Goal: Task Accomplishment & Management: Complete application form

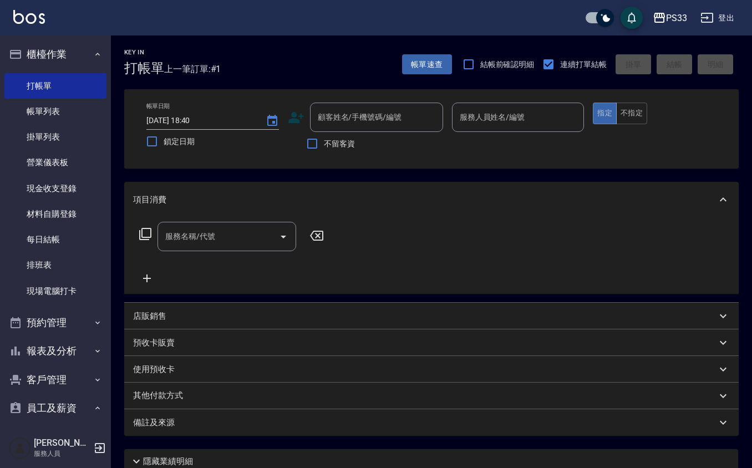
click at [300, 116] on icon at bounding box center [296, 117] width 16 height 11
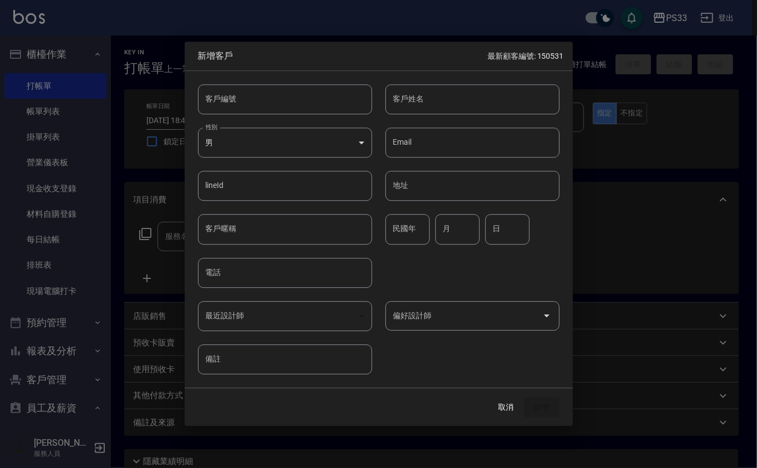
drag, startPoint x: 300, startPoint y: 116, endPoint x: 329, endPoint y: 73, distance: 51.5
click at [329, 73] on div "客戶編號 客戶編號" at bounding box center [278, 92] width 187 height 43
click at [307, 111] on input "客戶編號" at bounding box center [285, 99] width 174 height 30
type input "170914"
type input "[PERSON_NAME]"
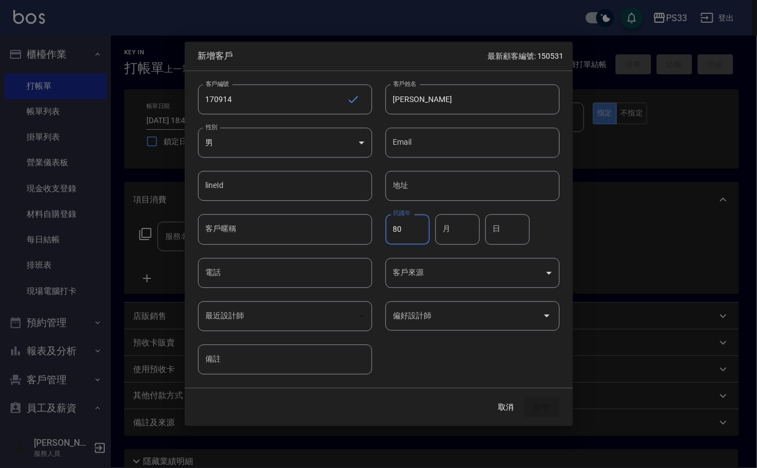
type input "80"
type input "9"
type input "14"
type input "0976683580"
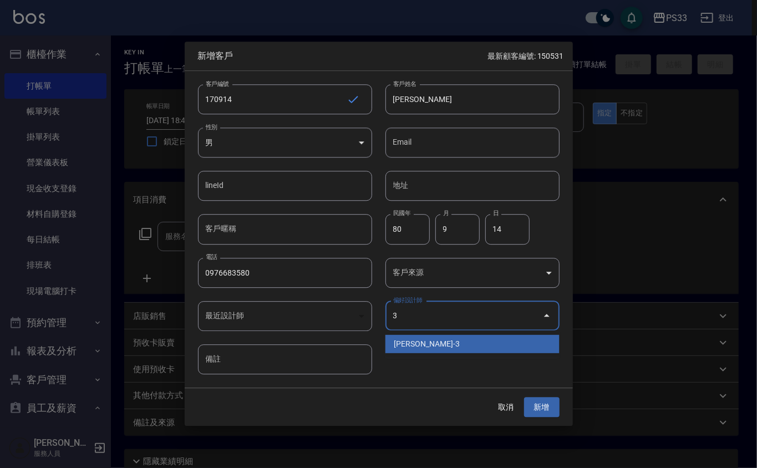
type input "[PERSON_NAME]"
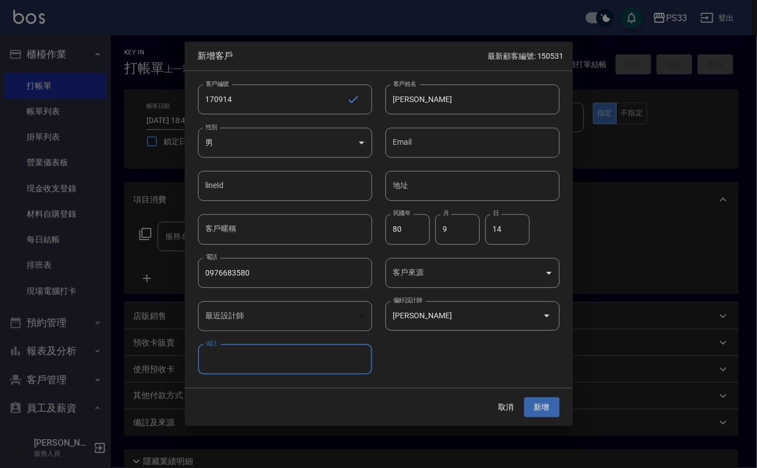
click at [524, 397] on button "新增" at bounding box center [541, 407] width 35 height 21
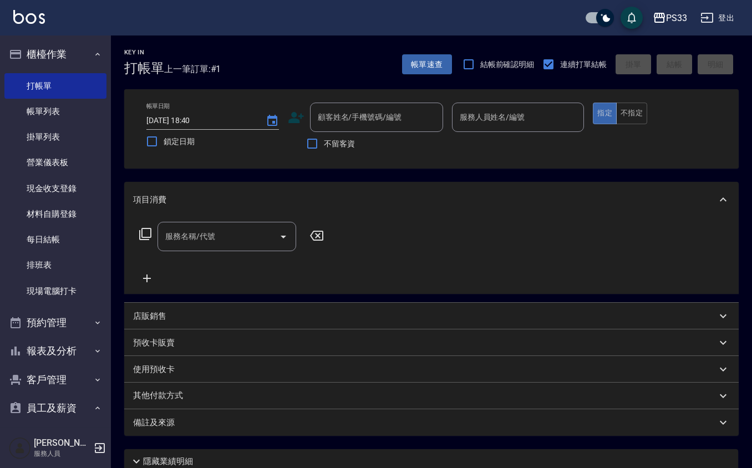
click at [302, 116] on icon at bounding box center [296, 117] width 16 height 11
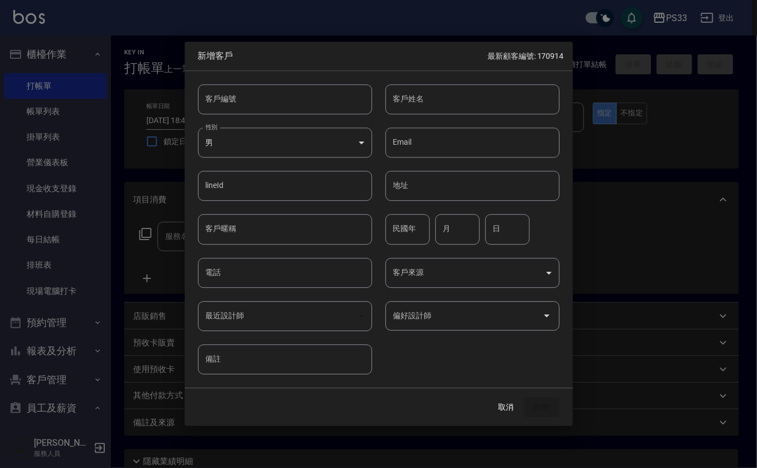
click at [292, 98] on input "客戶編號" at bounding box center [285, 99] width 174 height 30
type input "310718"
type input "[PERSON_NAME]懸"
type input "94"
type input "7"
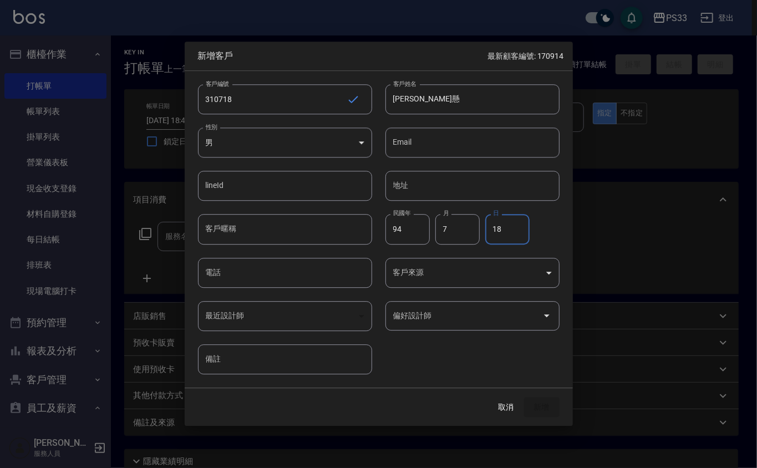
type input "18"
type input "0958653227"
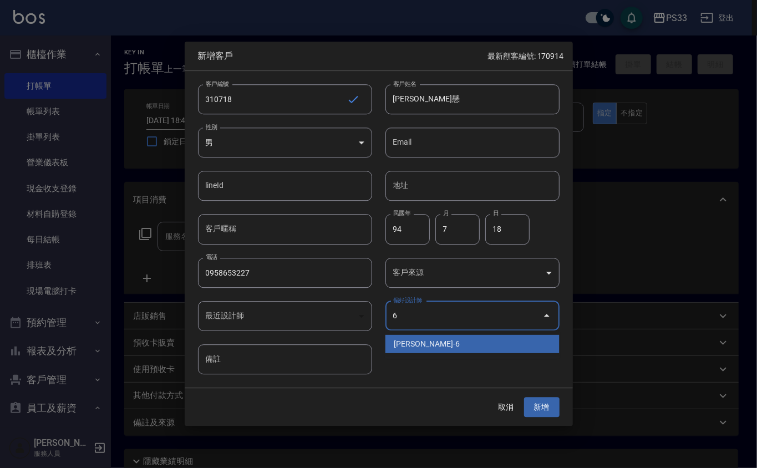
type input "[PERSON_NAME]"
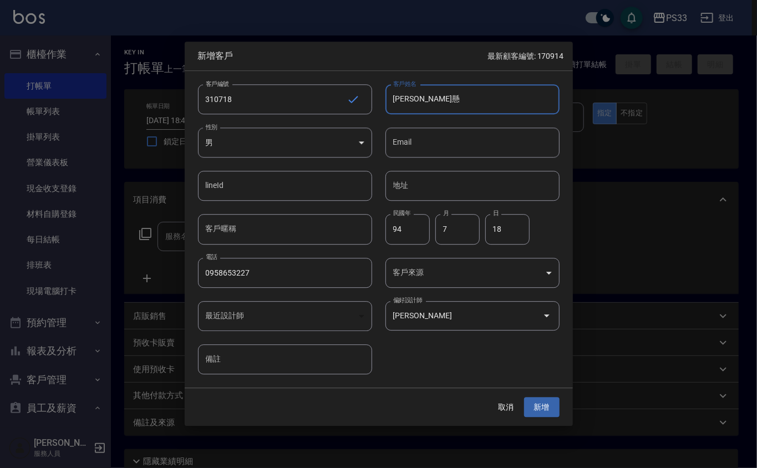
click at [436, 99] on input "[PERSON_NAME]懸" at bounding box center [472, 99] width 174 height 30
type input "李昕璇"
click at [524, 397] on button "新增" at bounding box center [541, 407] width 35 height 21
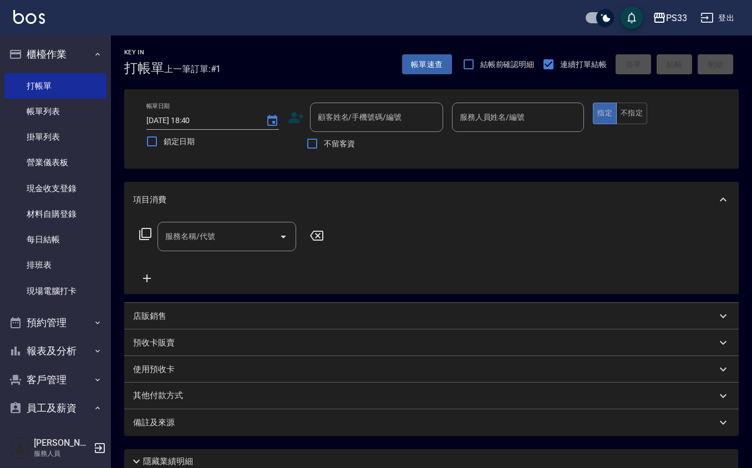
click at [302, 120] on icon at bounding box center [296, 117] width 17 height 17
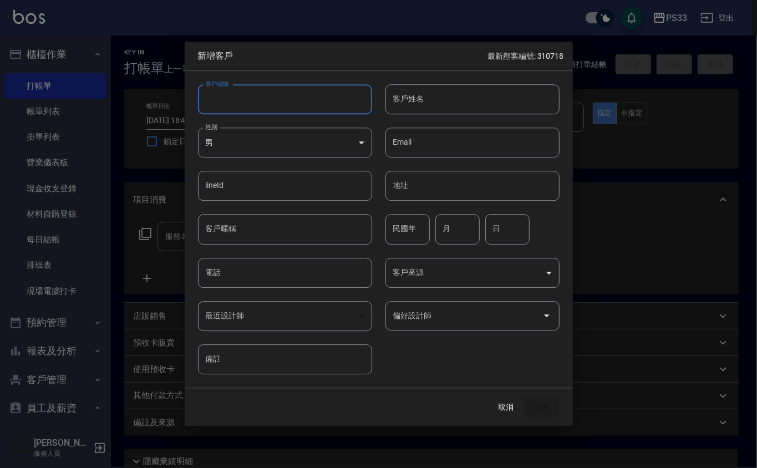
click at [292, 107] on input "客戶編號" at bounding box center [285, 99] width 174 height 30
type input "010522"
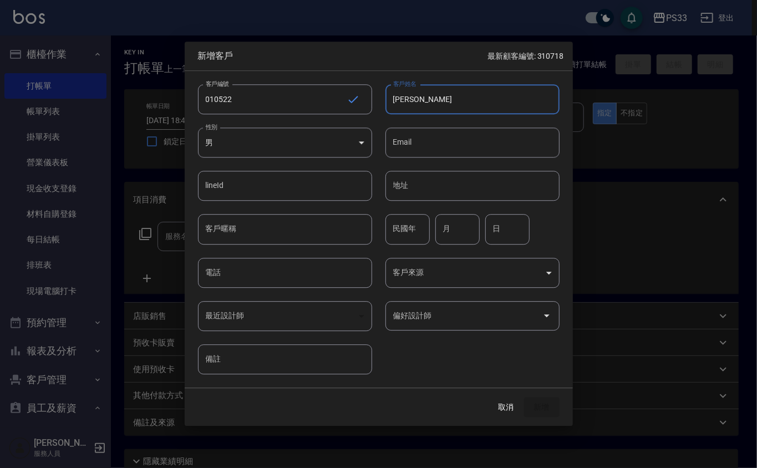
type input "[PERSON_NAME]"
type input "90"
type input "5"
type input "22"
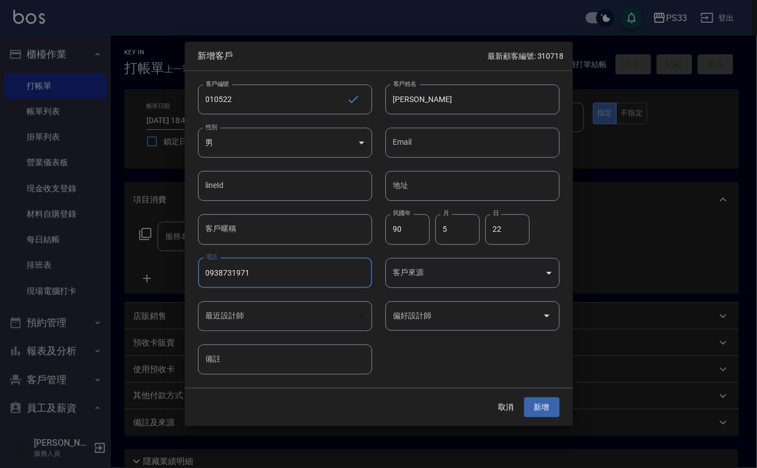
type input "0938731971"
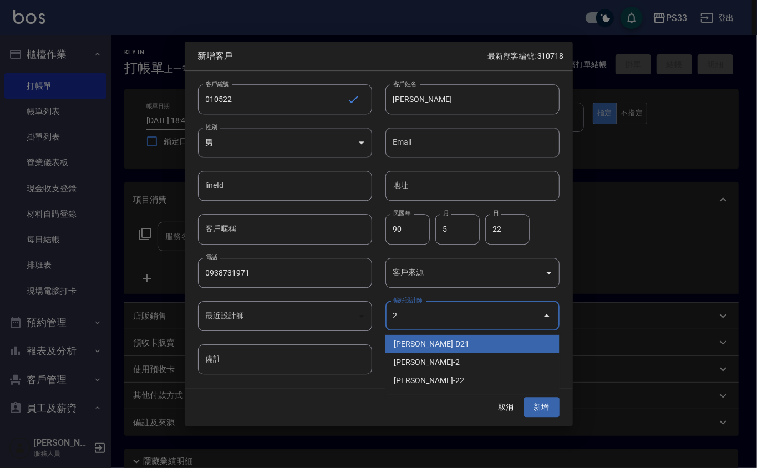
type input "[PERSON_NAME]"
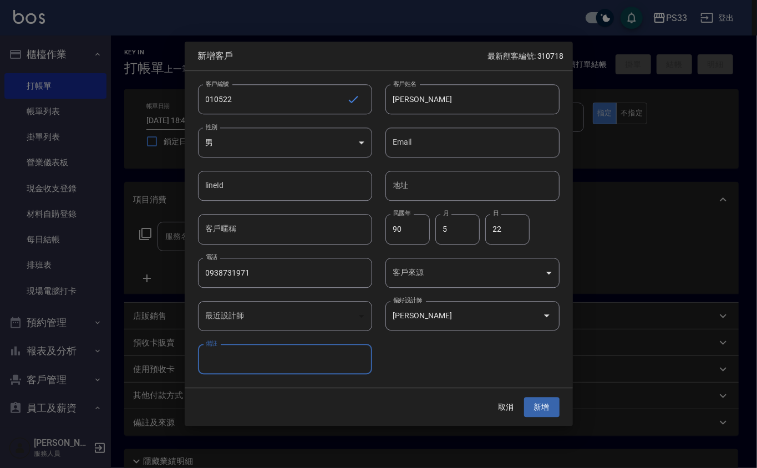
click at [524, 397] on button "新增" at bounding box center [541, 407] width 35 height 21
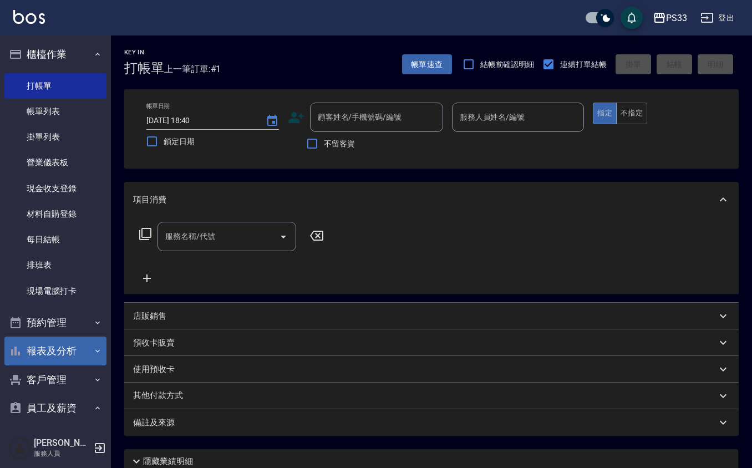
click at [78, 353] on button "報表及分析" at bounding box center [55, 351] width 102 height 29
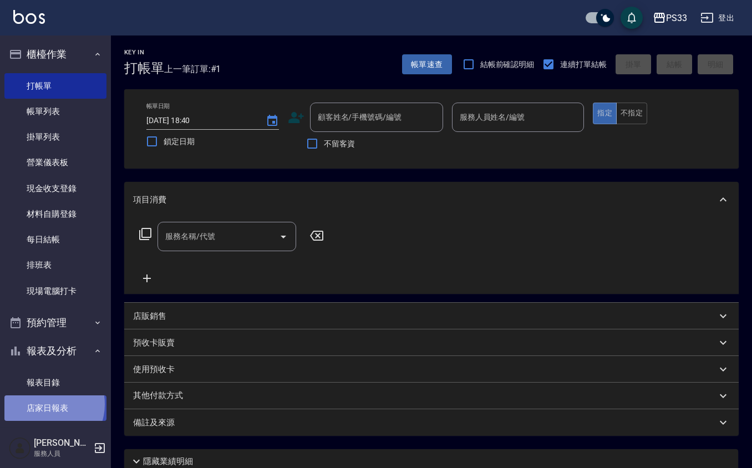
click at [47, 404] on link "店家日報表" at bounding box center [55, 408] width 102 height 26
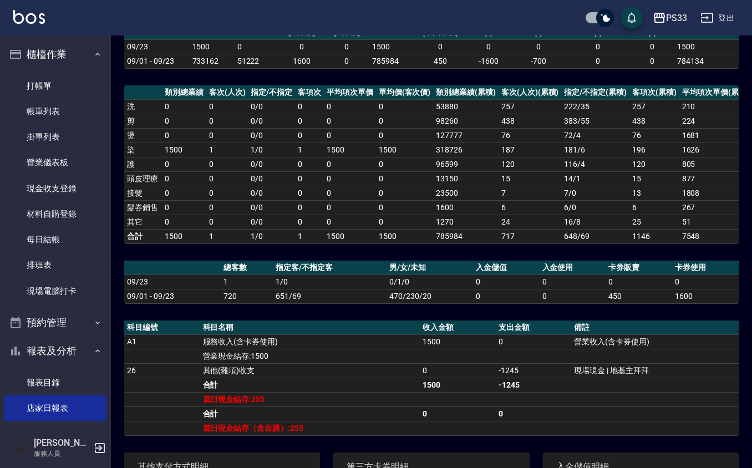
scroll to position [222, 0]
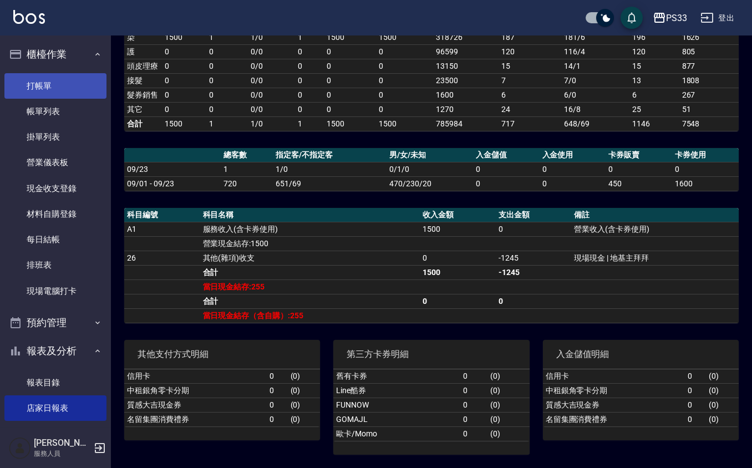
click at [52, 89] on link "打帳單" at bounding box center [55, 86] width 102 height 26
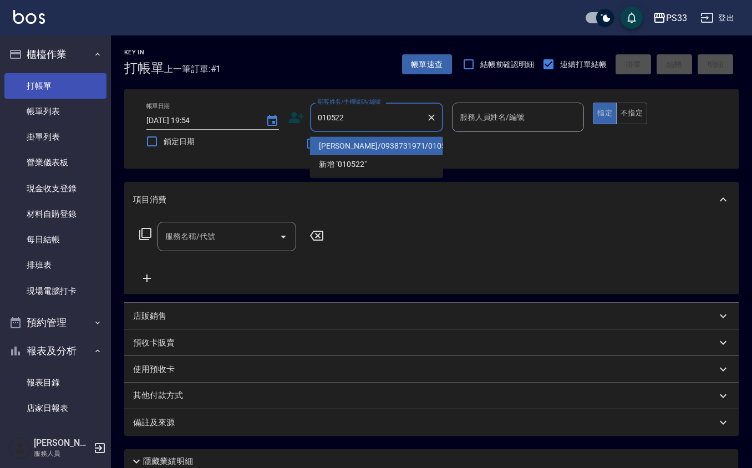
type input "[PERSON_NAME]/0938731971/010522"
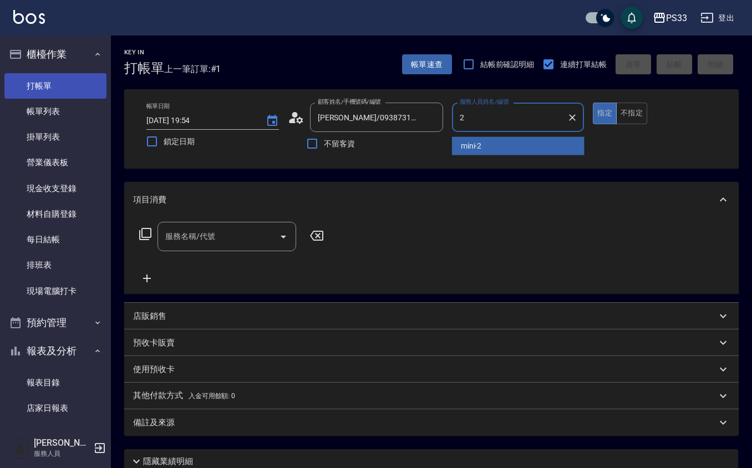
type input "mini-2"
type button "true"
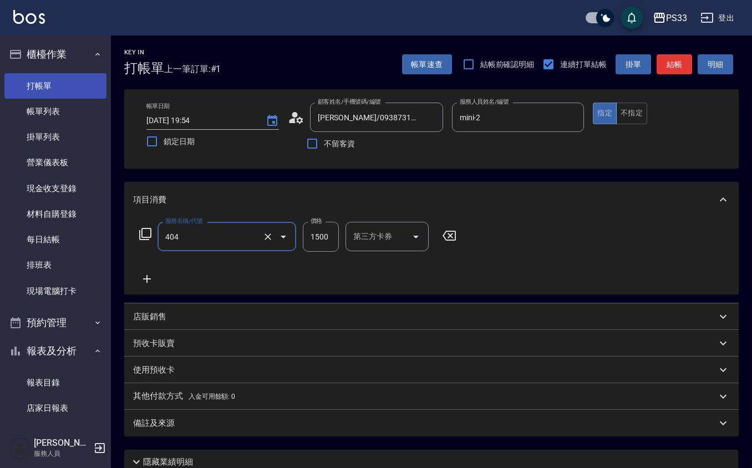
type input "設計染髮(404)"
type input "1899"
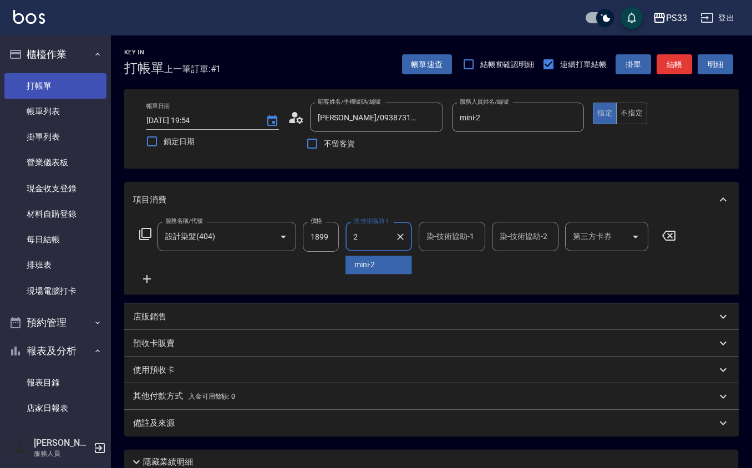
type input "mini-2"
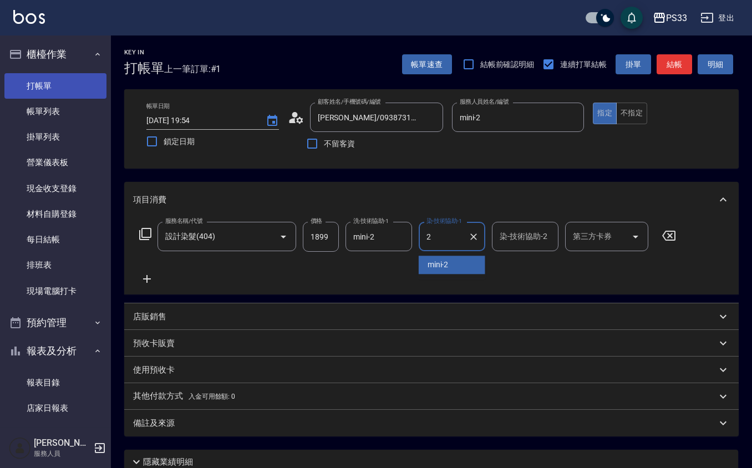
type input "mini-2"
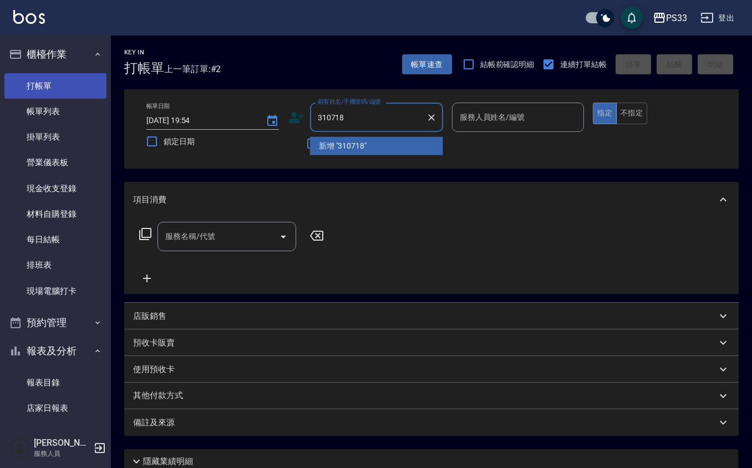
type input "310718"
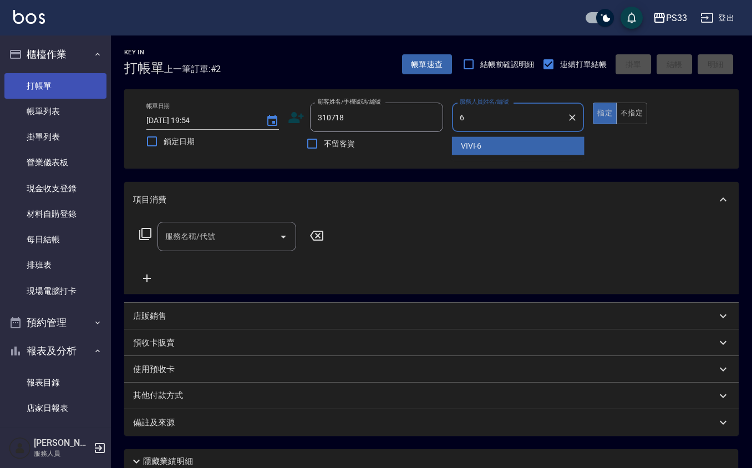
type input "VIVI-6"
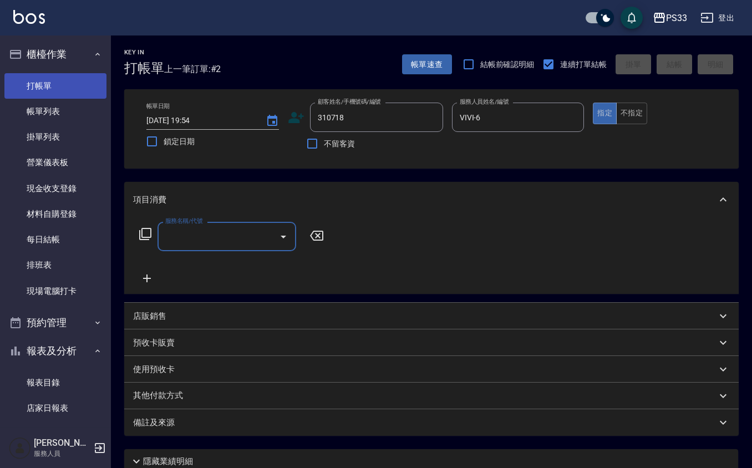
type input "[PERSON_NAME]/0958653227/310718"
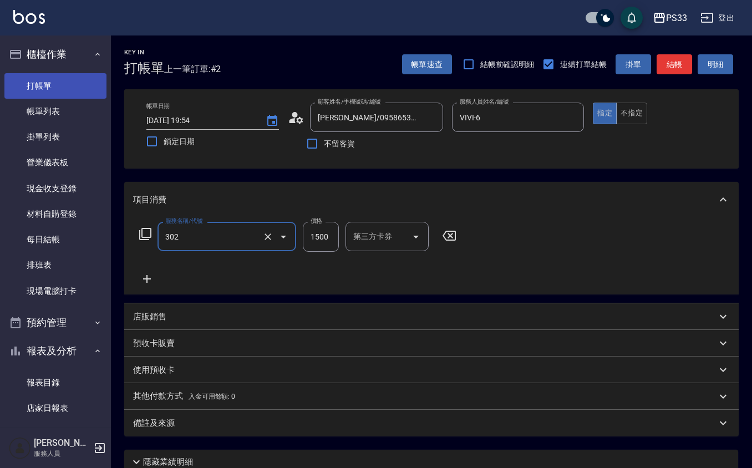
type input "設計燙髮(302)"
type input "1800"
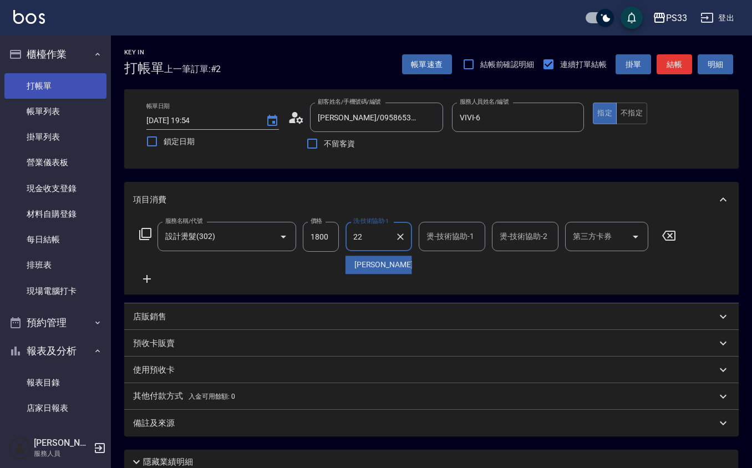
type input "[PERSON_NAME]-22"
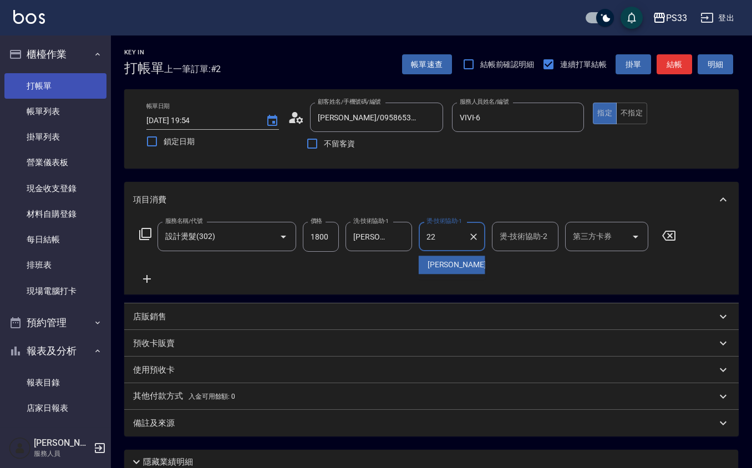
type input "[PERSON_NAME]-22"
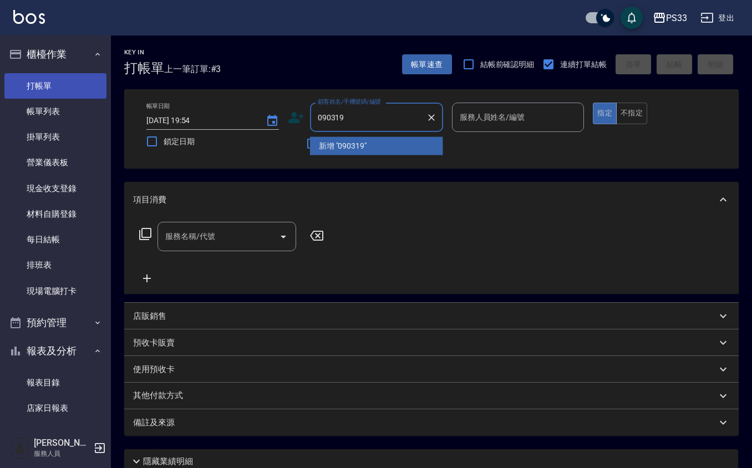
type input "090319"
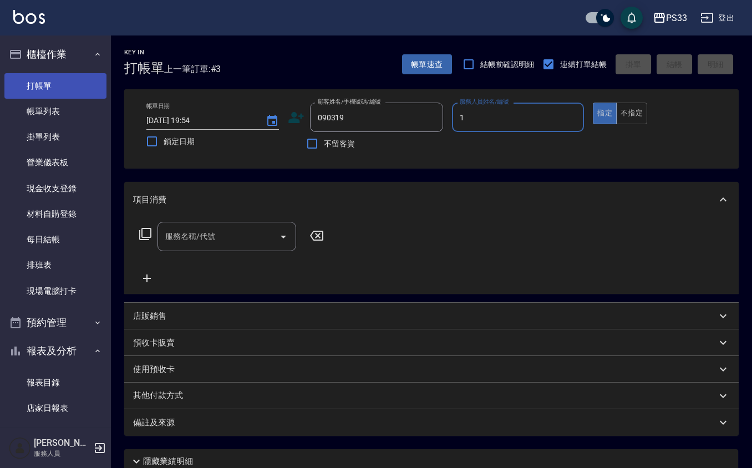
type input "Rube-1"
type input "[PERSON_NAME]/0931240938/090319"
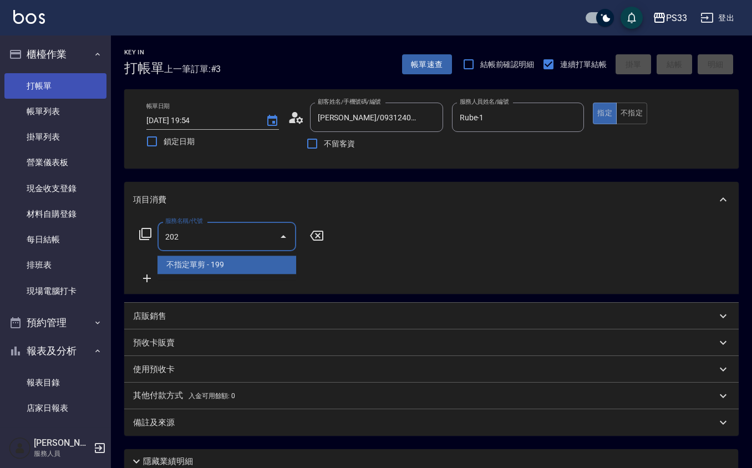
type input "不指定單剪(202)"
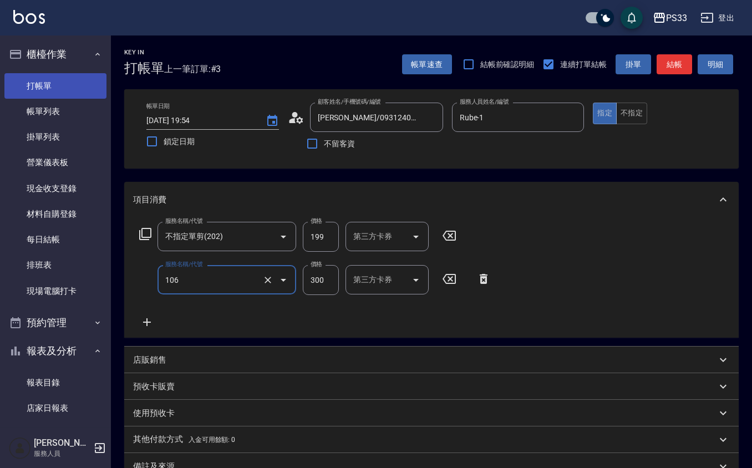
type input "洗髮(106)"
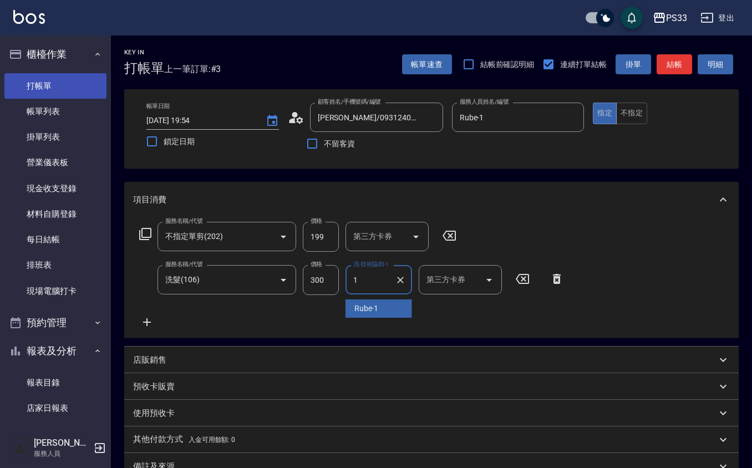
type input "Rube-1"
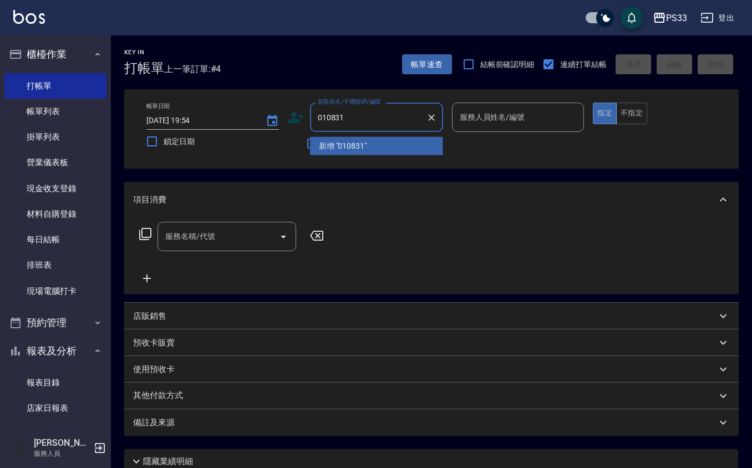
type input "010831"
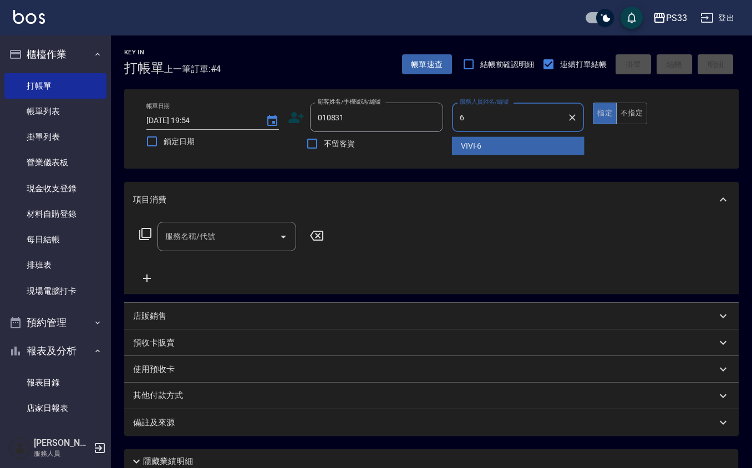
type input "VIVI-6"
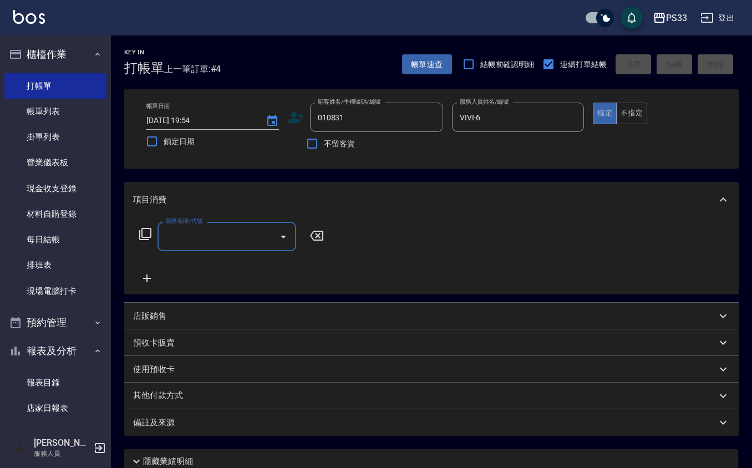
type input "[PERSON_NAME]/0983558350/010831"
click at [384, 312] on div "店販銷售" at bounding box center [424, 316] width 583 height 12
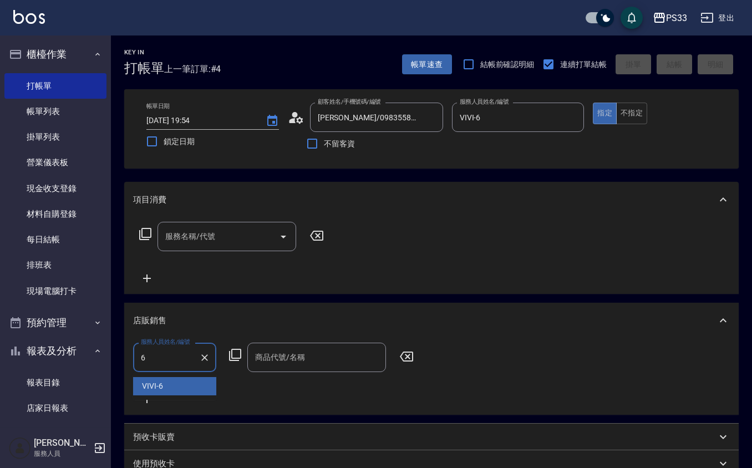
type input "VIVI-6"
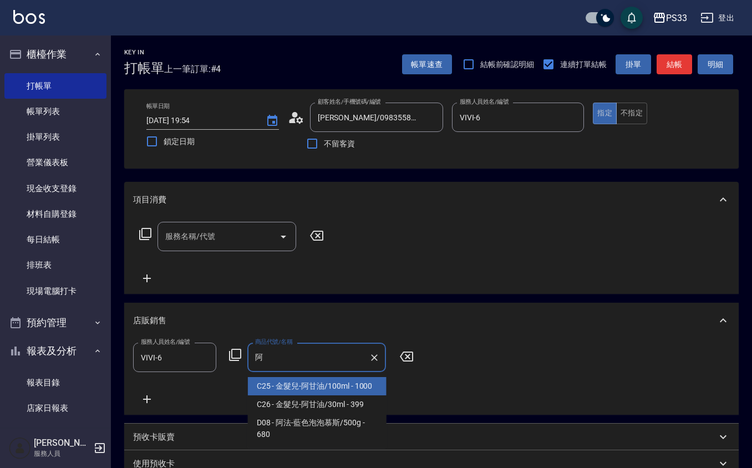
type input "金髮兒-阿甘油/100ml"
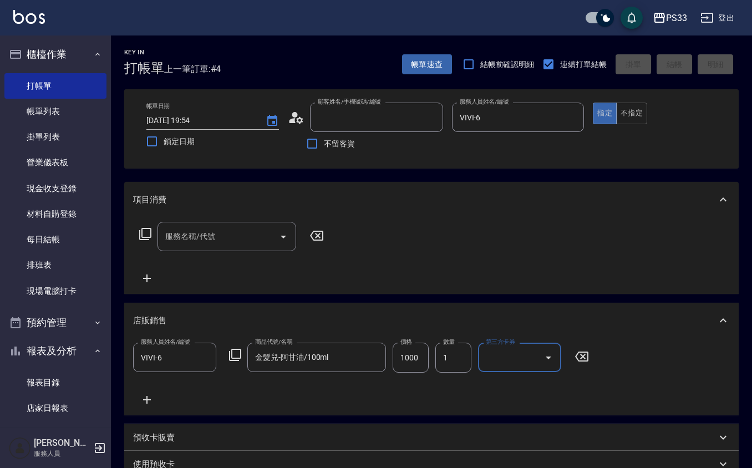
type input "[DATE] 19:55"
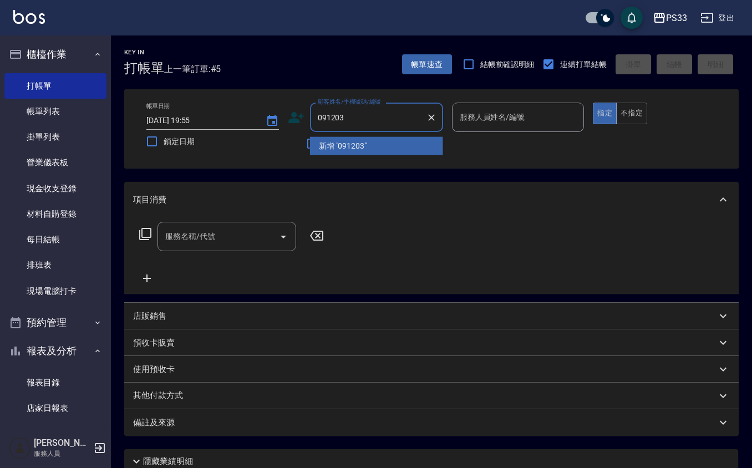
type input "091203"
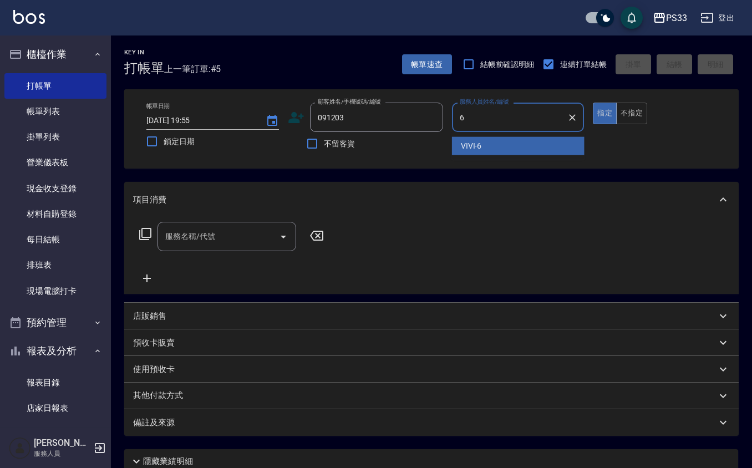
type input "VIVI-6"
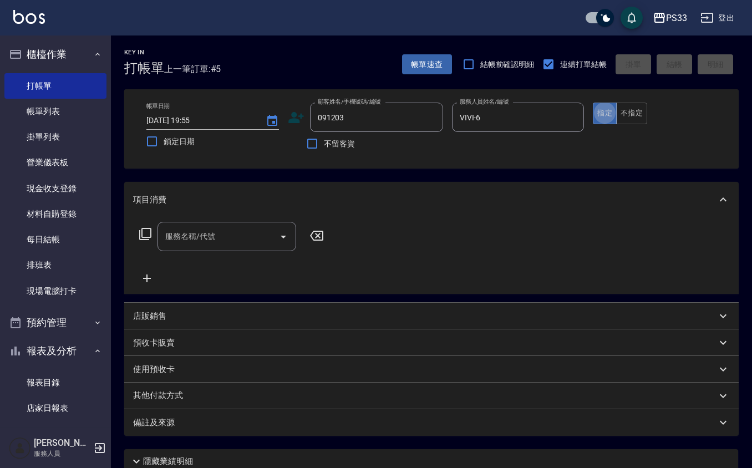
type input "[PERSON_NAME]/0936933640/091203"
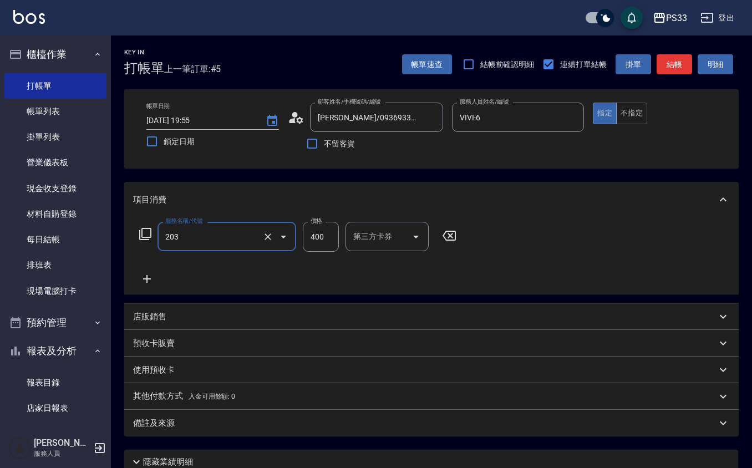
type input "指定單剪(203)"
type input "300"
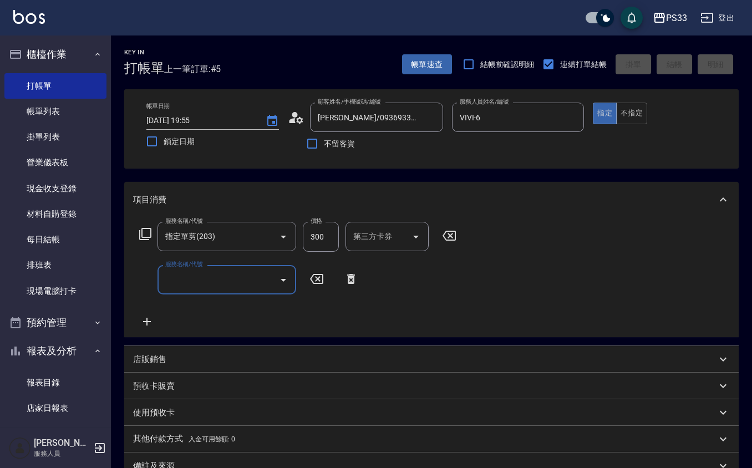
type input "[DATE] 19:56"
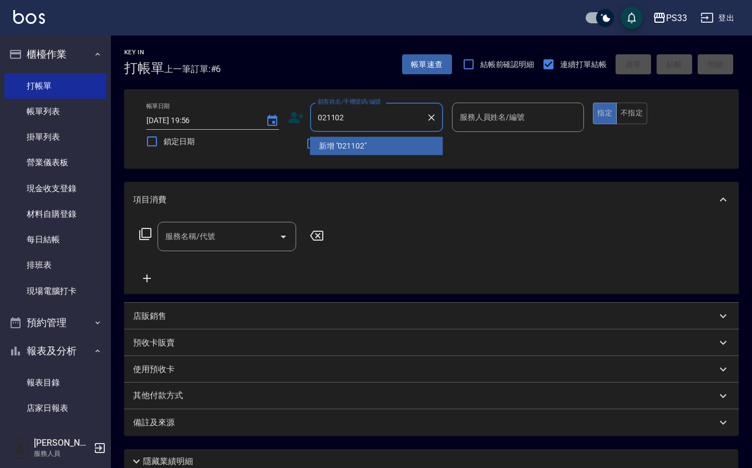
type input "021102"
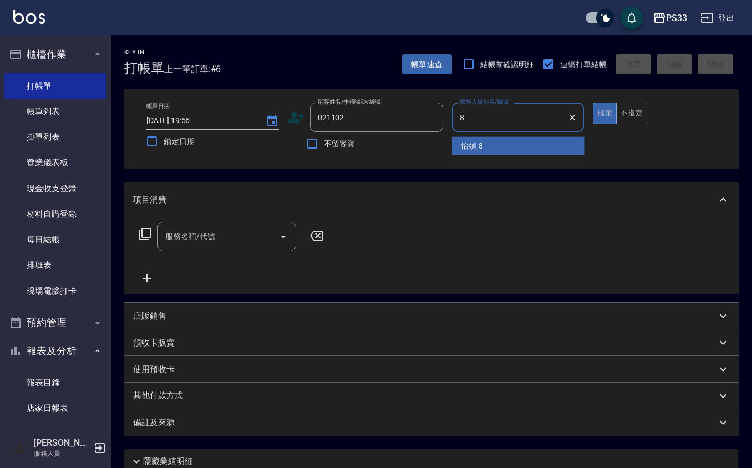
type input "怡媜-8"
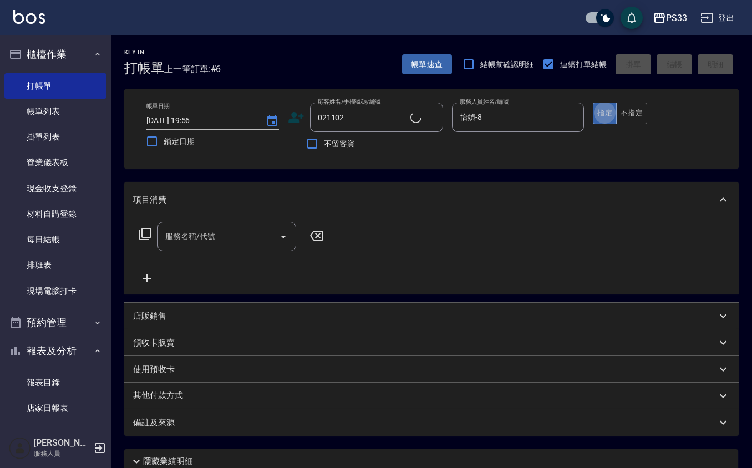
type input "[PERSON_NAME]/0971648799/021102"
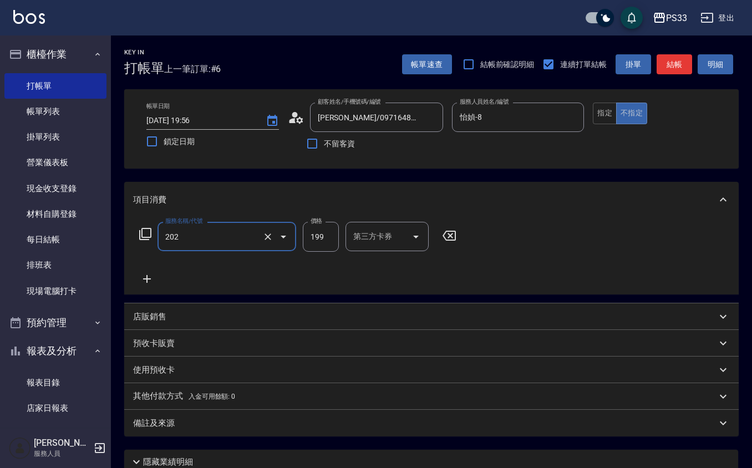
type input "不指定單剪(202)"
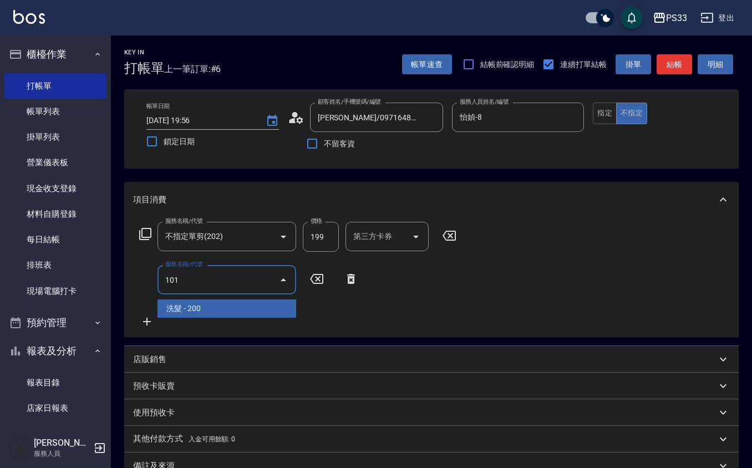
type input "洗髮(101)"
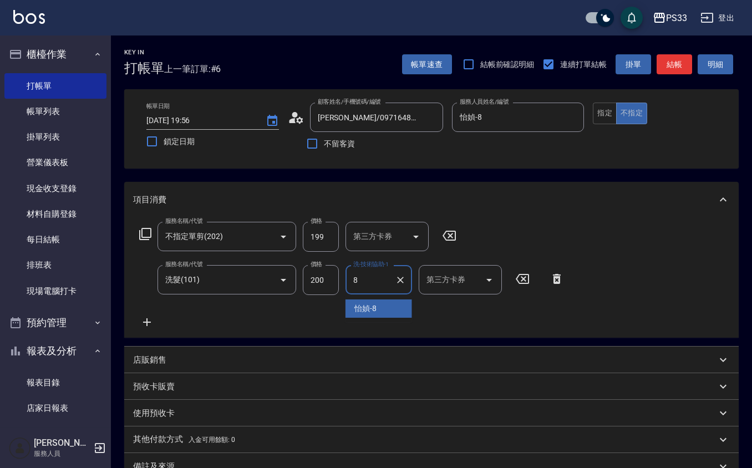
type input "怡媜-8"
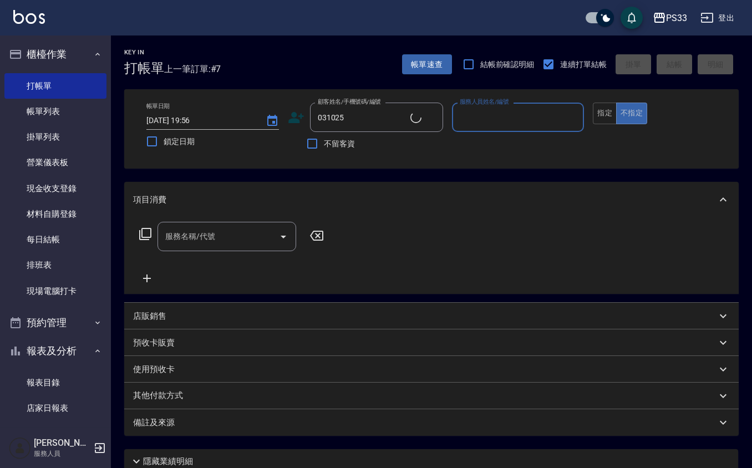
type input "[PERSON_NAME]/0913061572/031025"
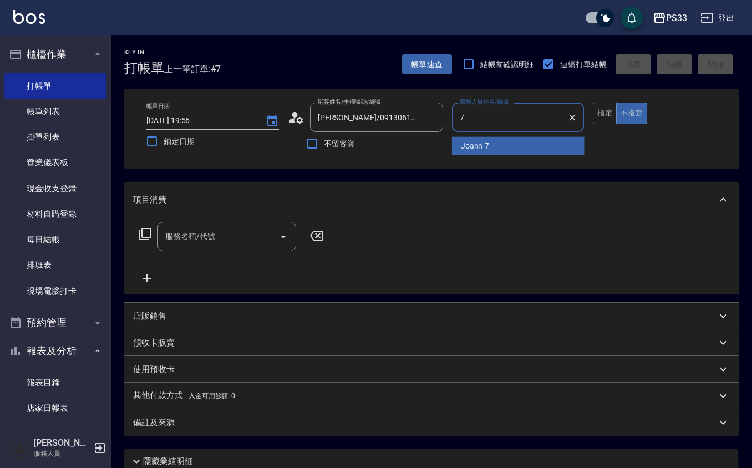
type input "Joann-7"
type button "false"
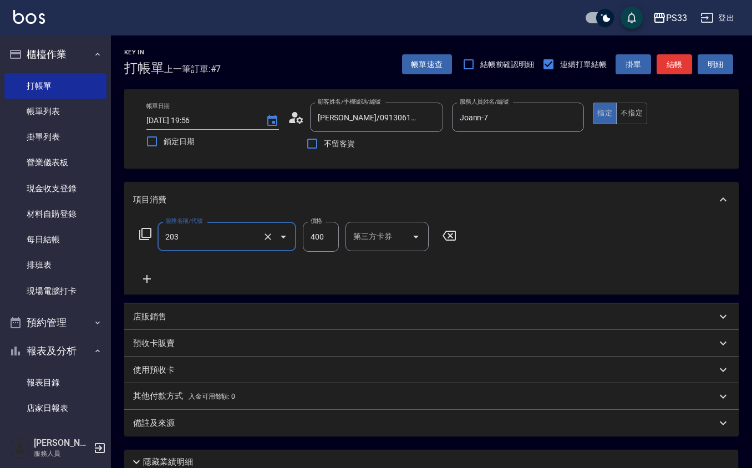
type input "指定單剪(203)"
type input "250"
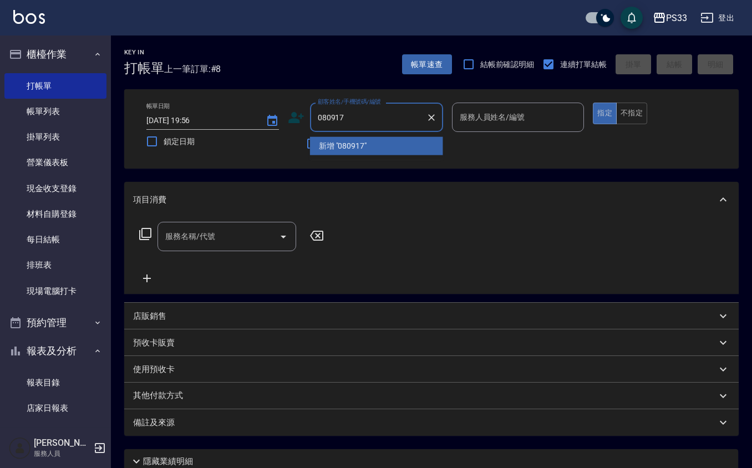
type input "080917"
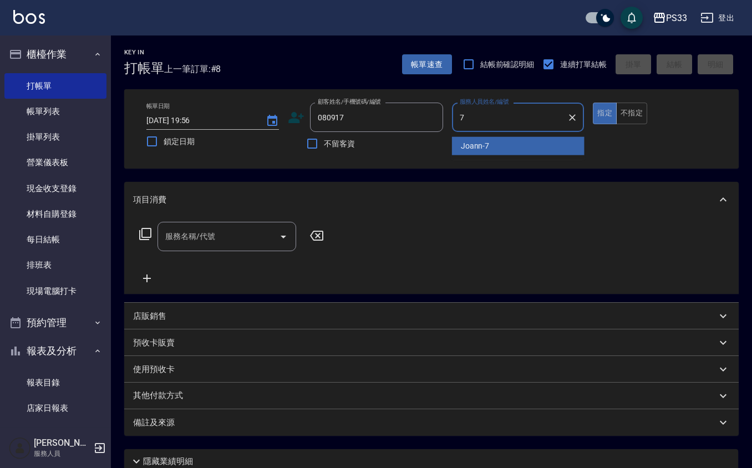
type input "Joann-7"
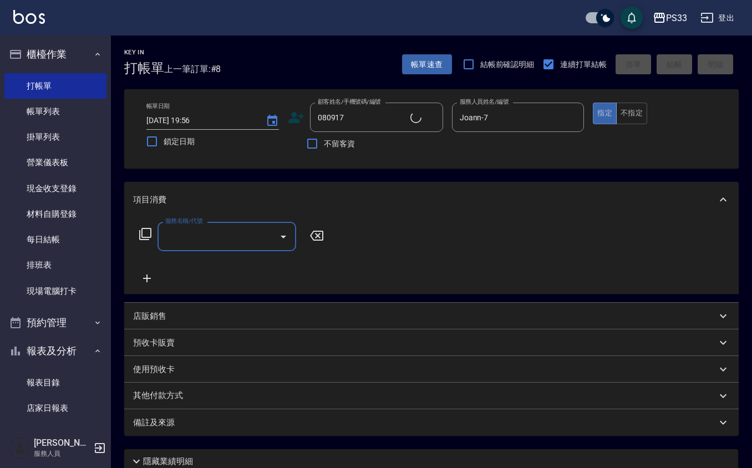
type input "[PERSON_NAME]為/0936696465/080917"
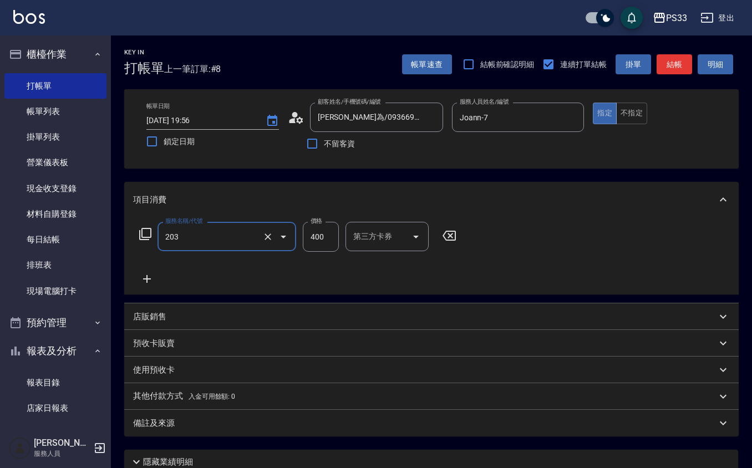
type input "指定單剪(203)"
type input "250"
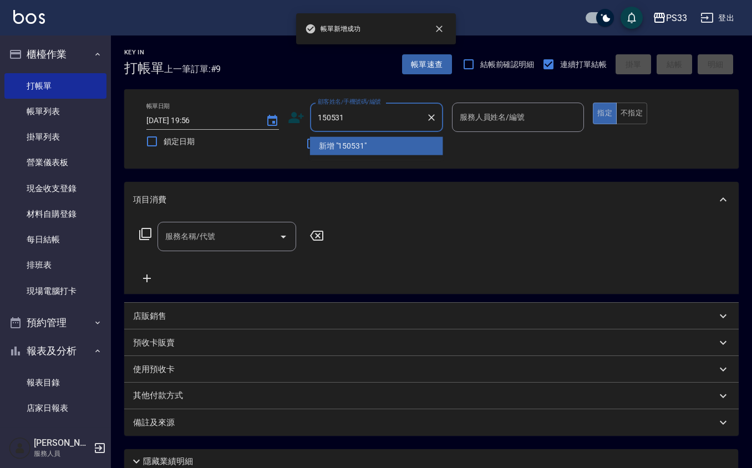
type input "150531"
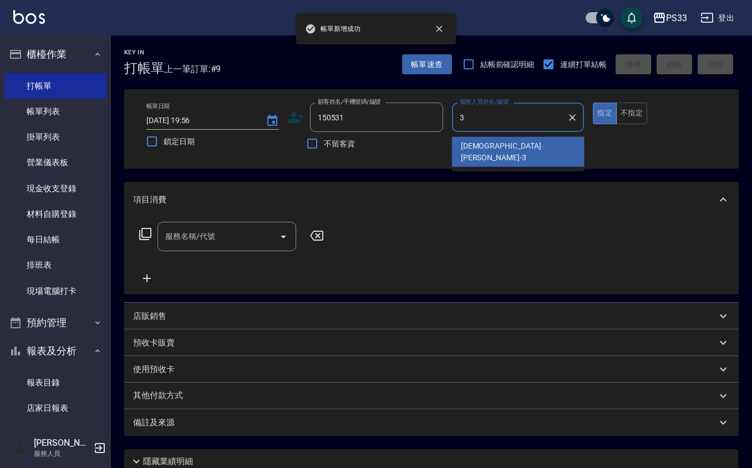
type input "[PERSON_NAME]-3"
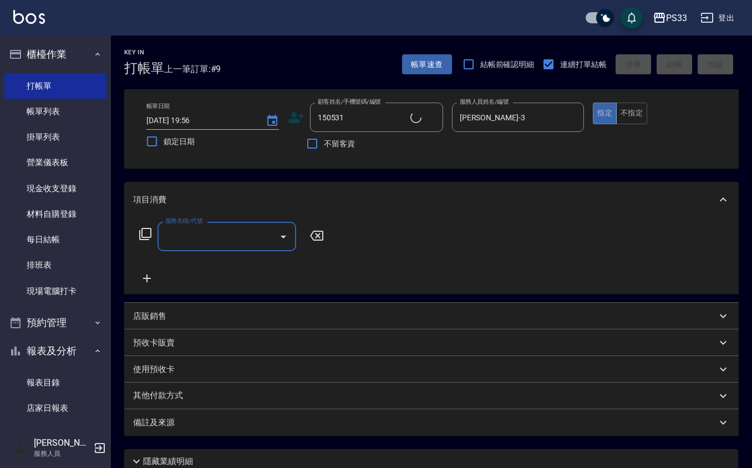
type input "[PERSON_NAME]/0922852165/150531"
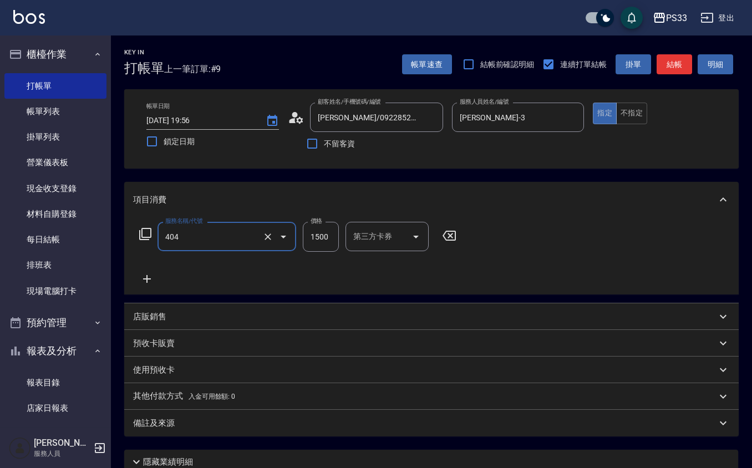
type input "設計染髮(404)"
type input "1299"
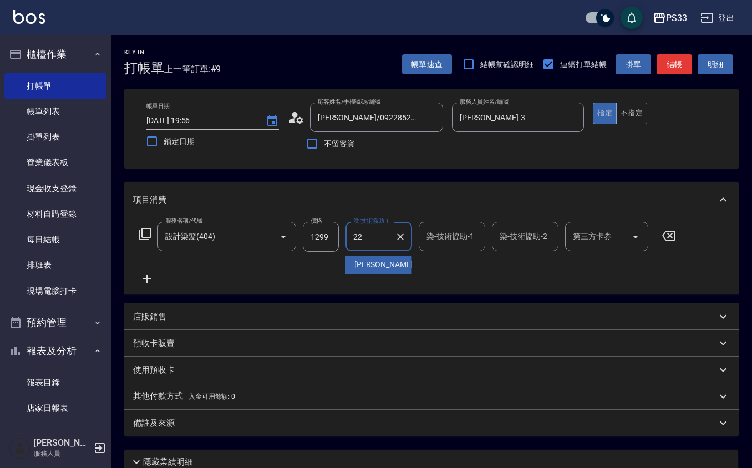
type input "[PERSON_NAME]-22"
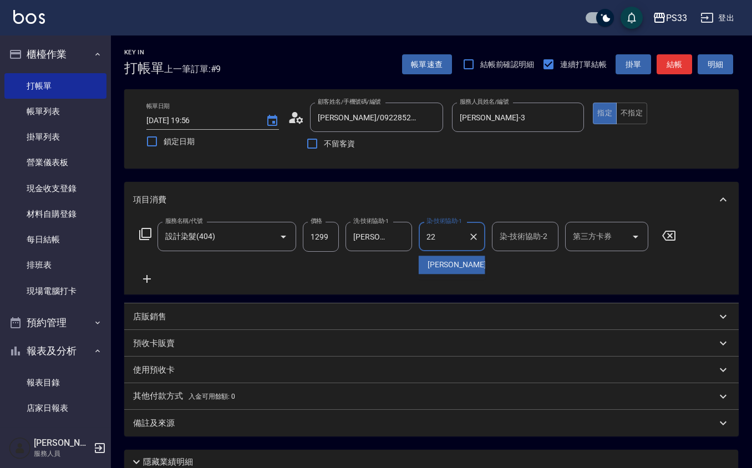
type input "[PERSON_NAME]-22"
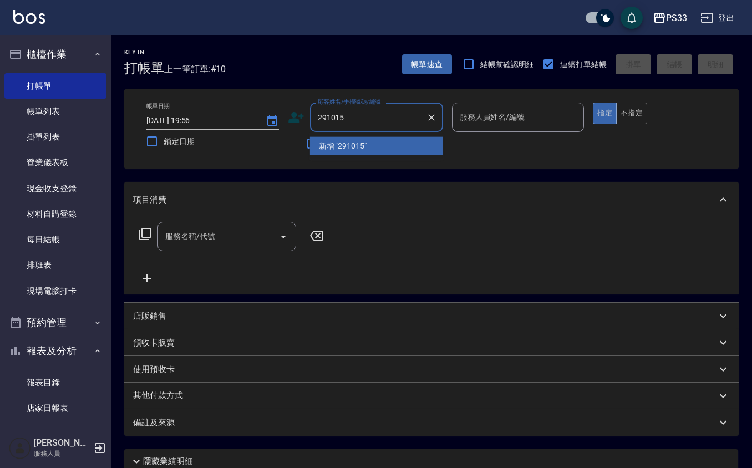
type input "291015"
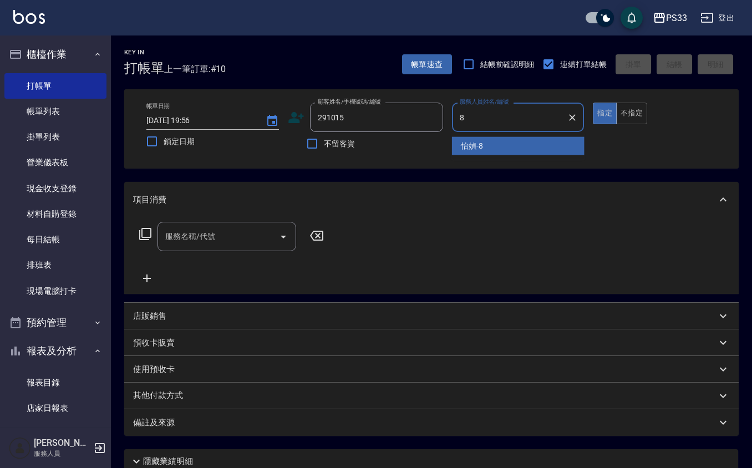
type input "怡媜-8"
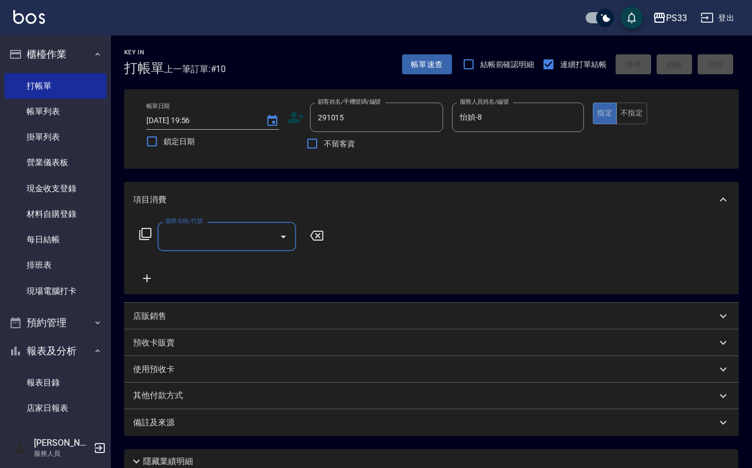
type input "[PERSON_NAME]/0988791716/291015"
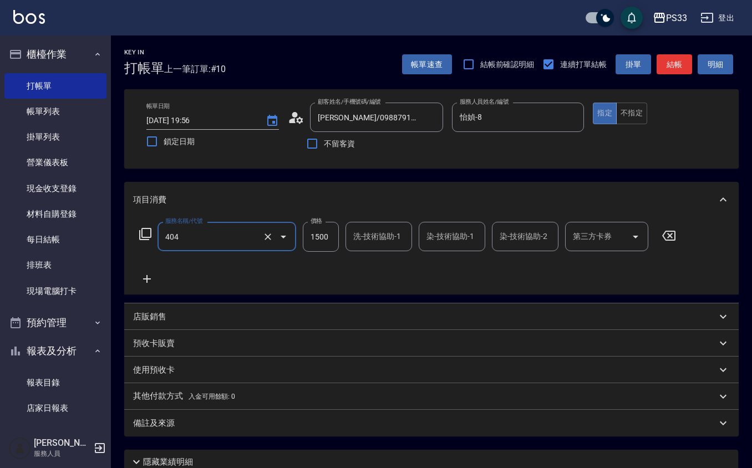
type input "設計染髮(404)"
type input "1099"
type input "怡媜-8"
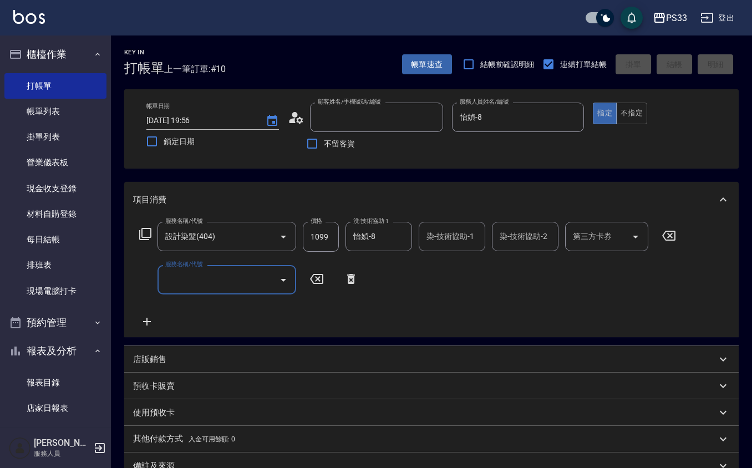
type input "[DATE] 19:57"
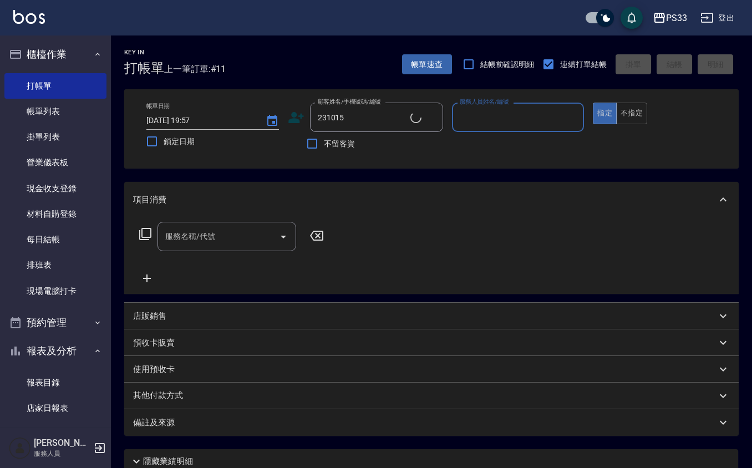
type input "[PERSON_NAME]/0905036920/231015"
type input "VIVI-6"
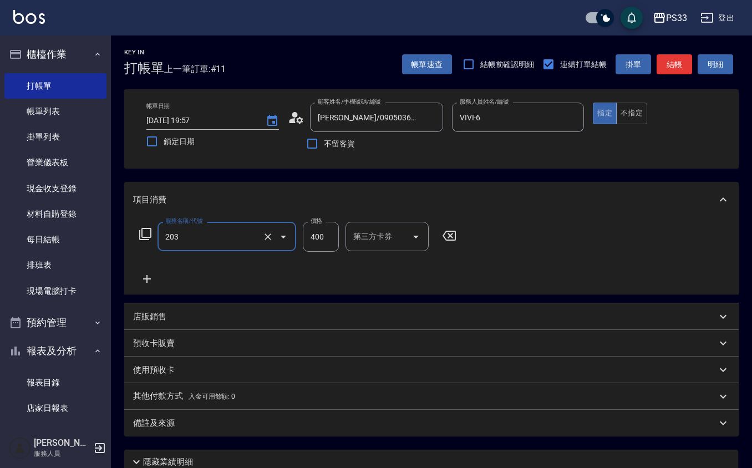
type input "指定單剪(203)"
type input "300"
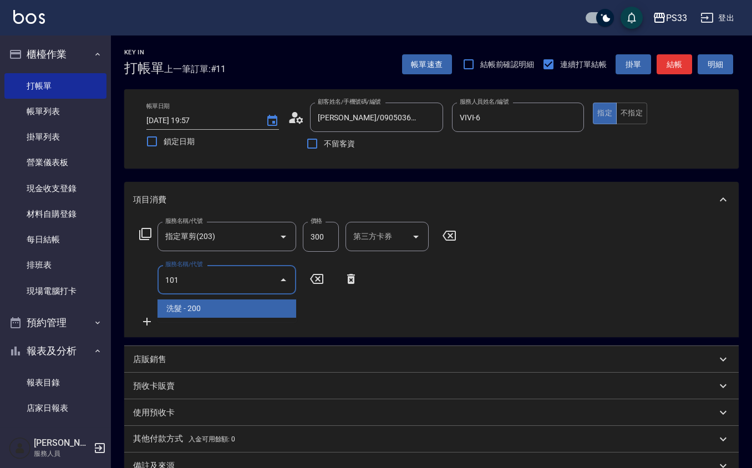
type input "洗髮(101)"
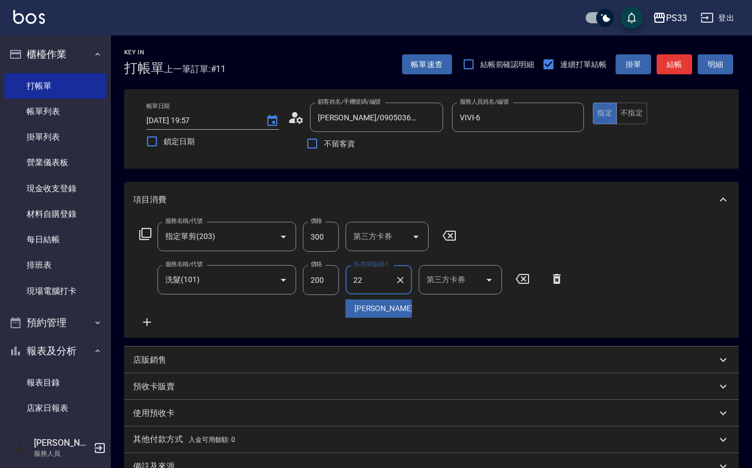
type input "[PERSON_NAME]-22"
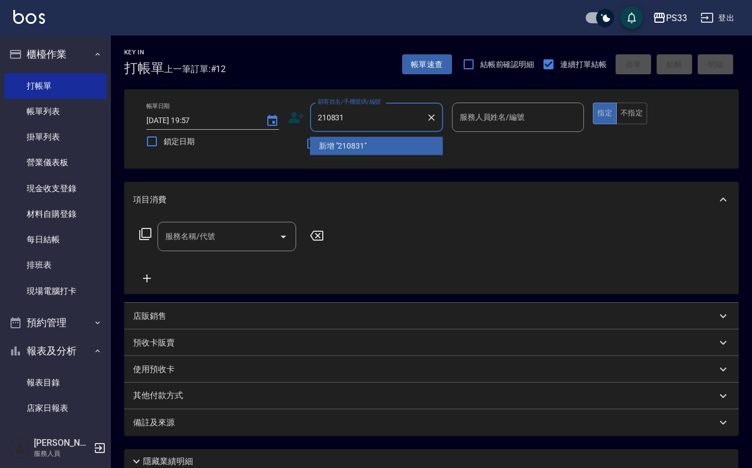
type input "210831"
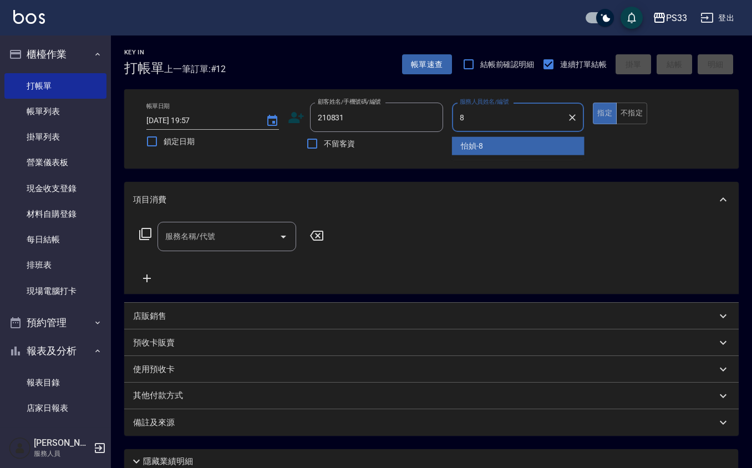
type input "怡媜-8"
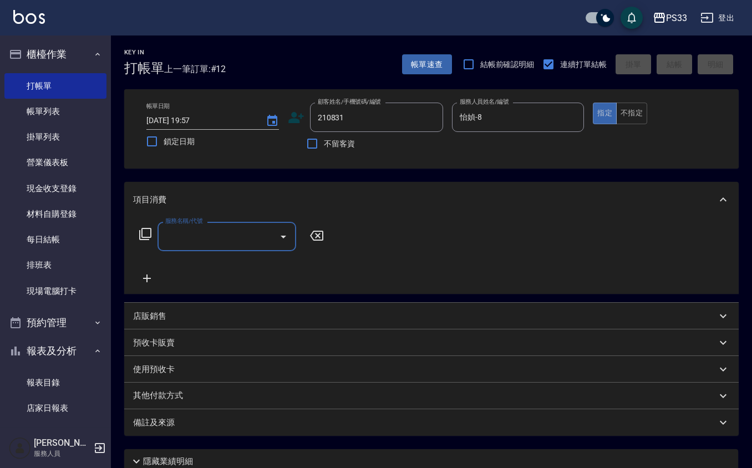
type input "[PERSON_NAME]/0932398791/210831"
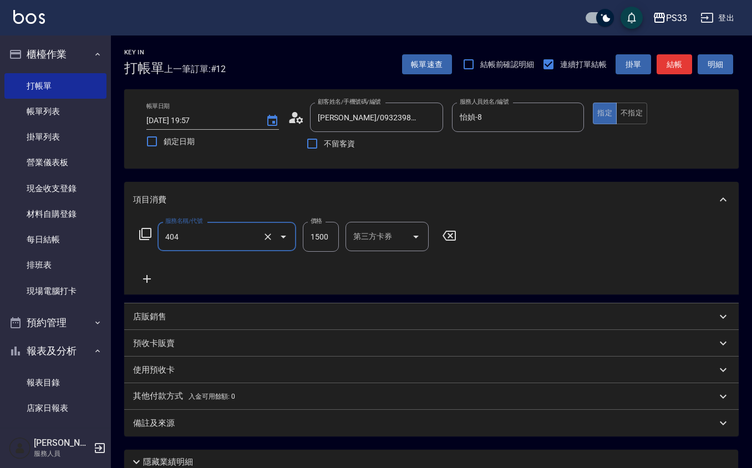
type input "設計染髮(404)"
type input "1099"
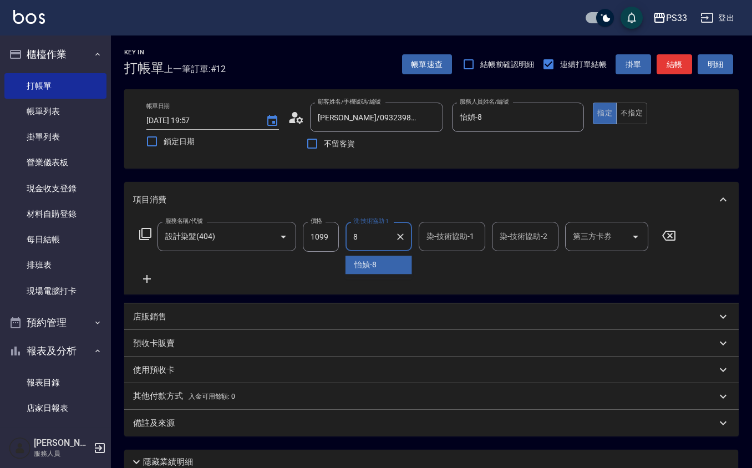
type input "怡媜-8"
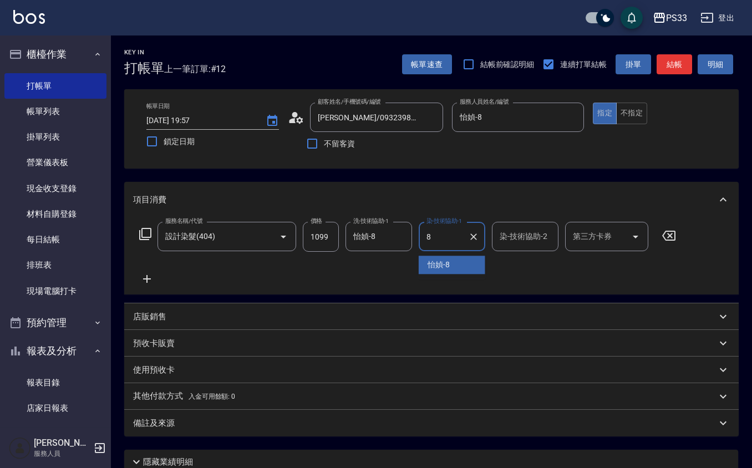
type input "怡媜-8"
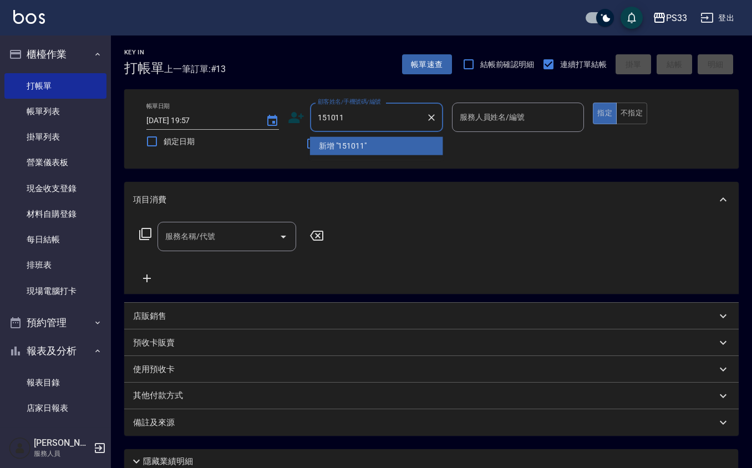
type input "151011"
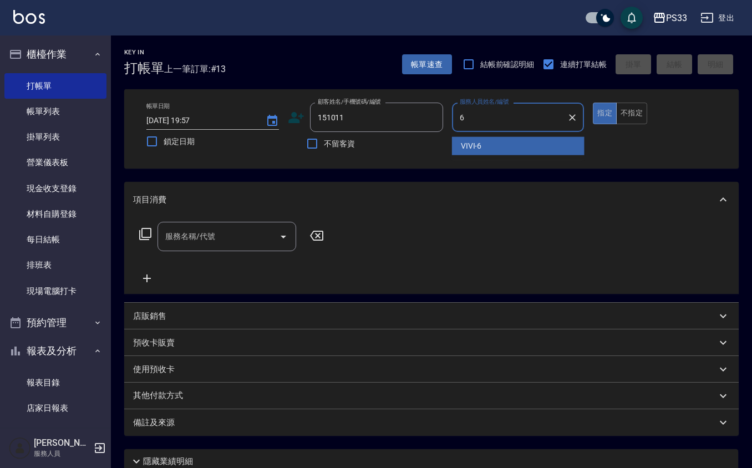
type input "VIVI-6"
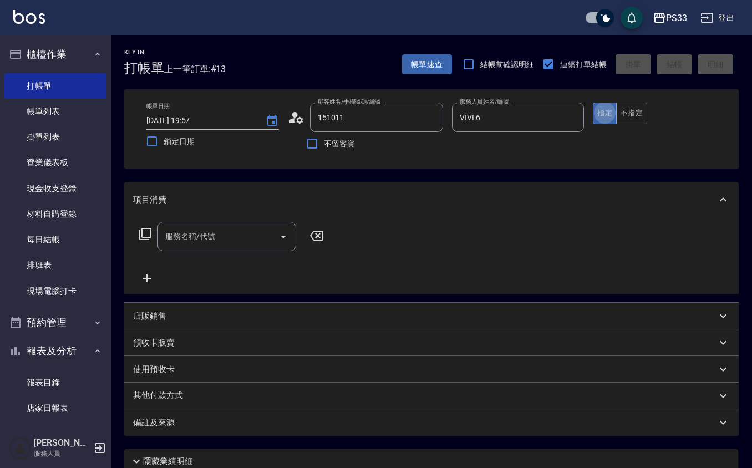
type input "[PERSON_NAME]/0906840671/151011"
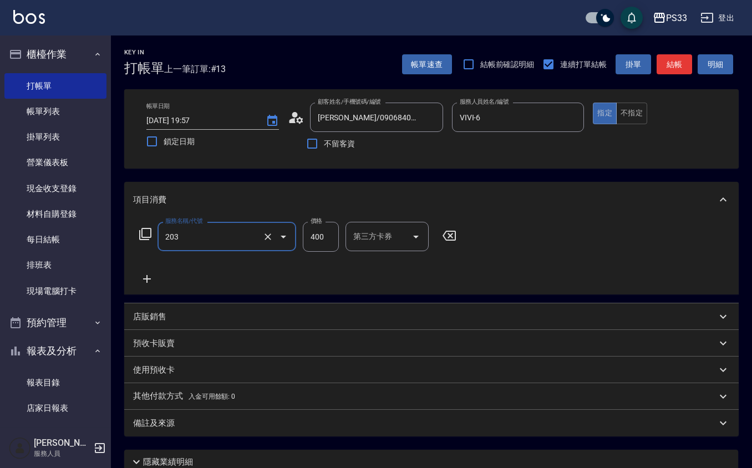
type input "指定單剪(203)"
type input "200"
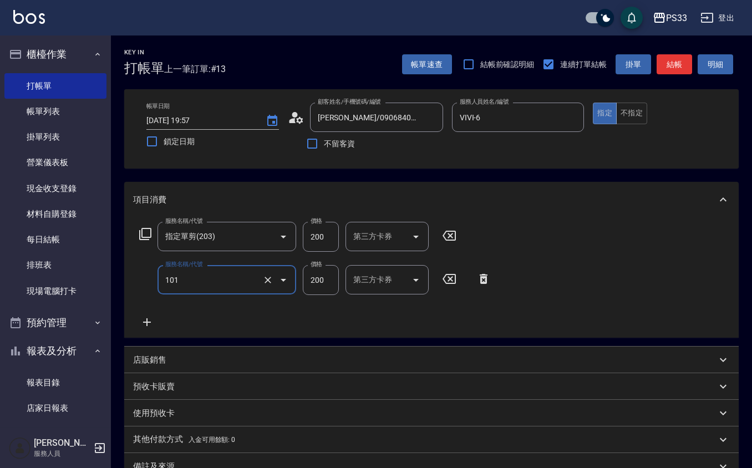
type input "洗髮(101)"
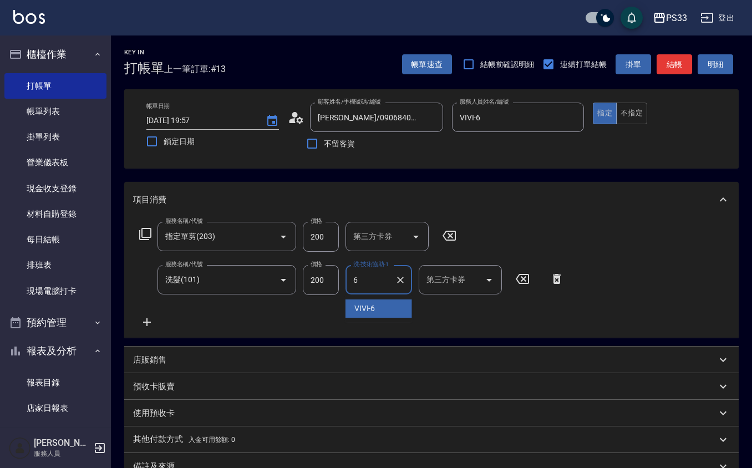
type input "VIVI-6"
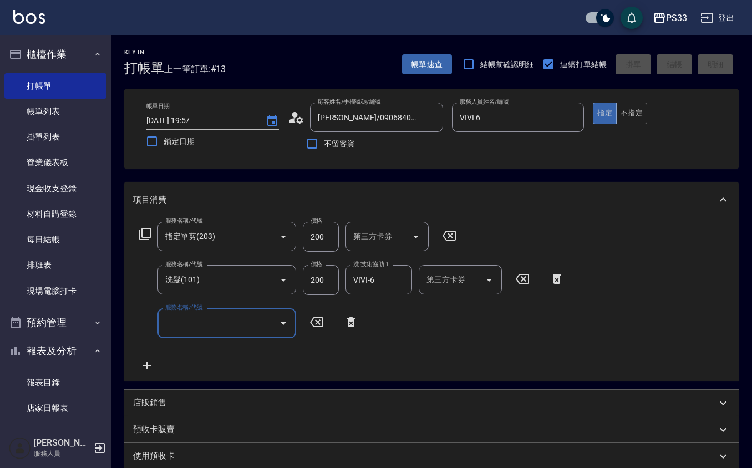
type input "[DATE] 19:58"
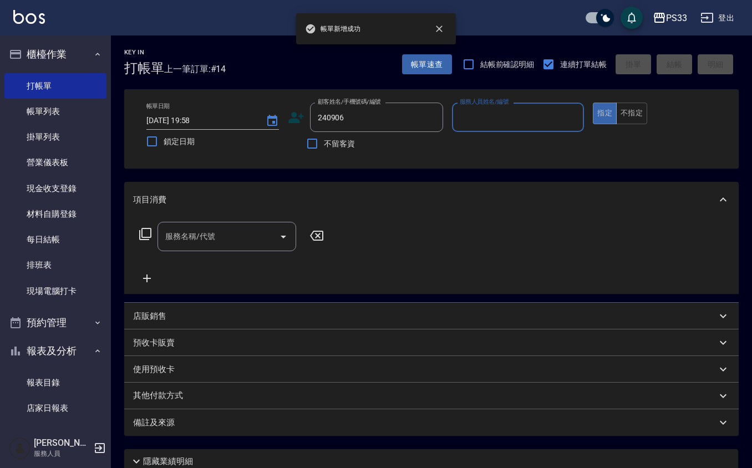
type input "240906"
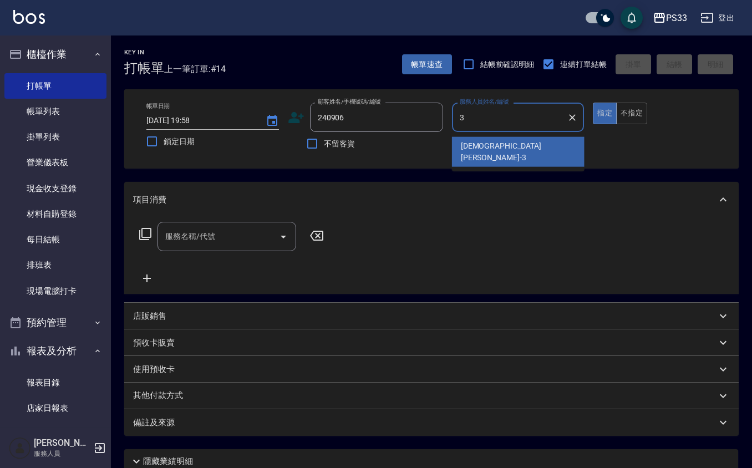
type input "[PERSON_NAME]-3"
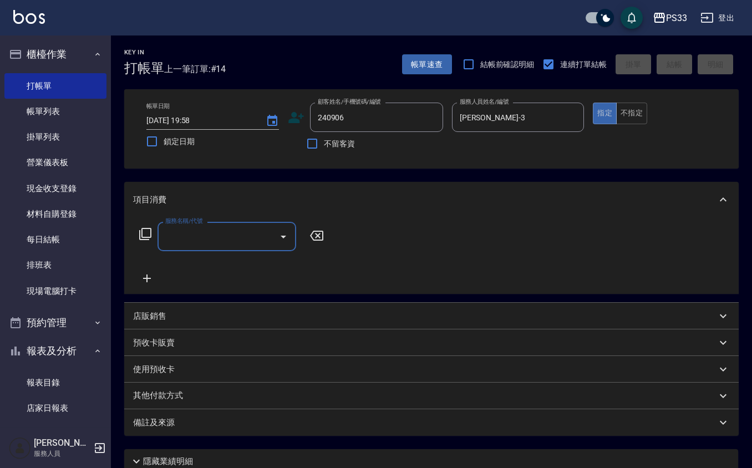
type input "[PERSON_NAME]/0965592786/240906"
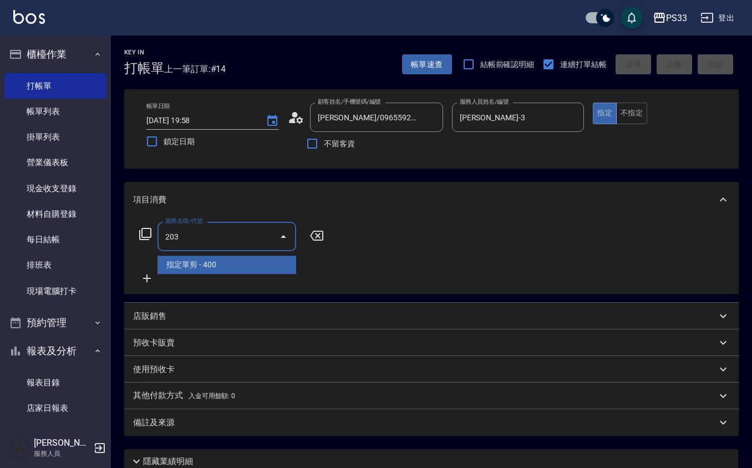
type input "指定單剪(203)"
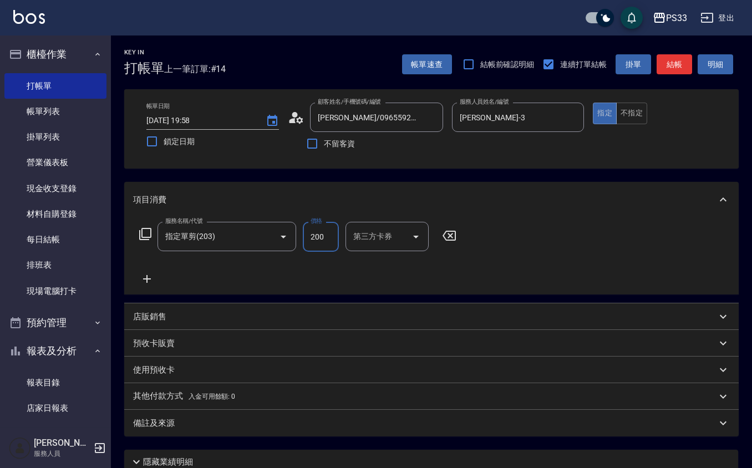
type input "200"
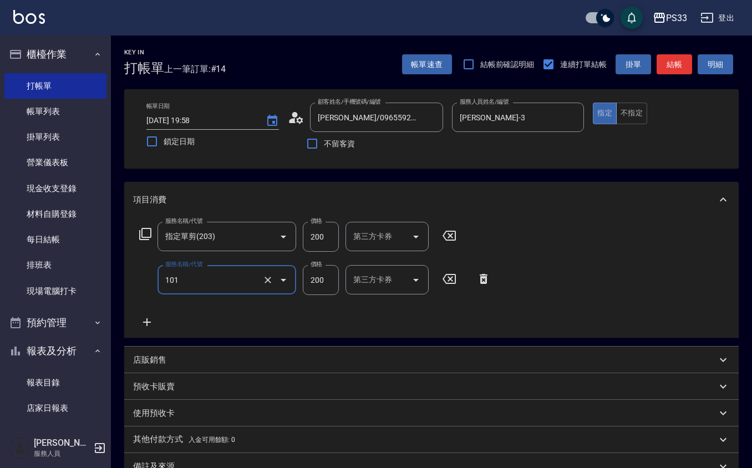
type input "洗髮(101)"
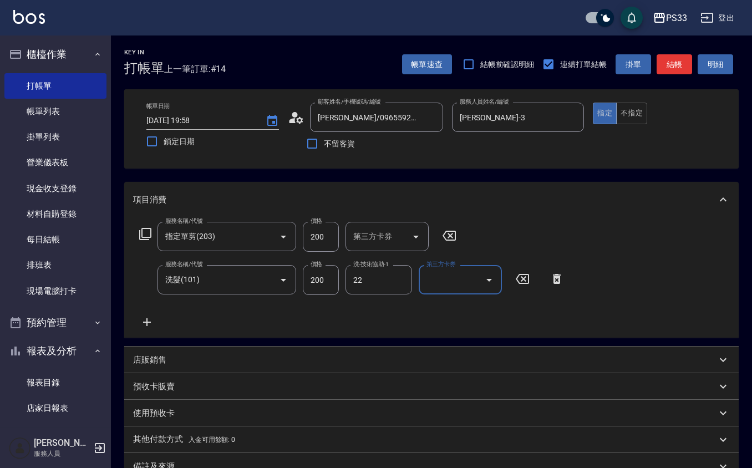
type input "[PERSON_NAME]-22"
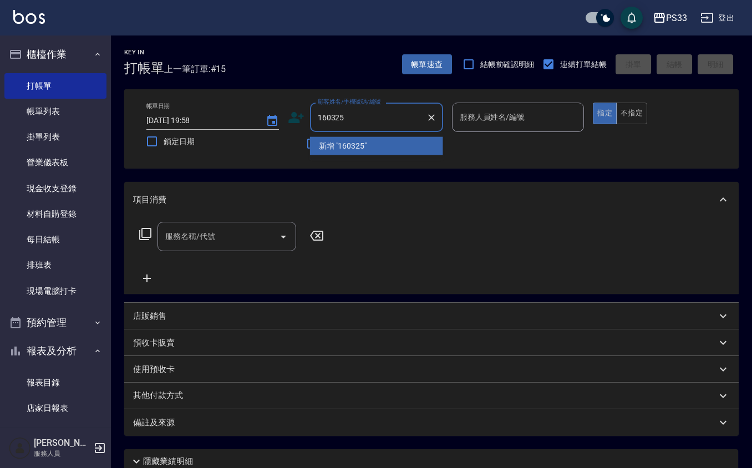
type input "160325"
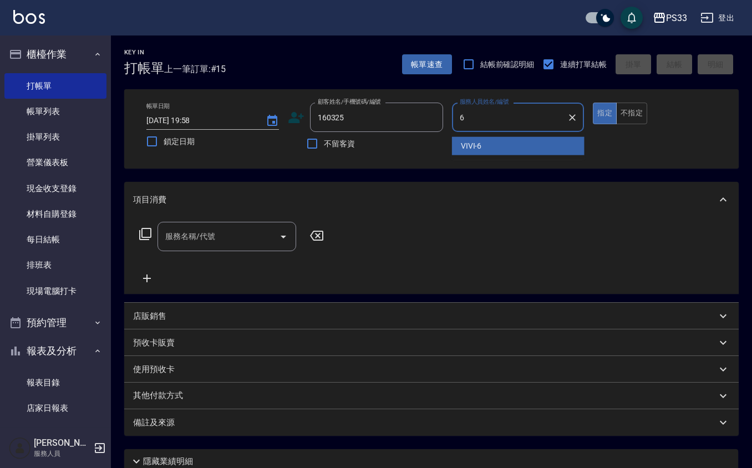
type input "VIVI-6"
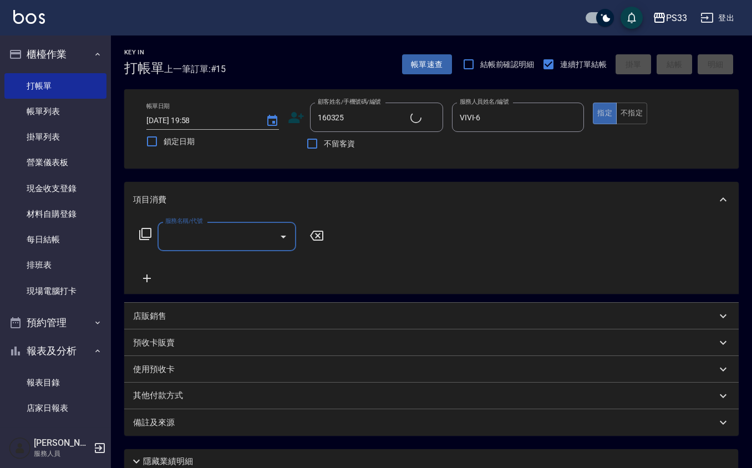
type input "[PERSON_NAME]/0989965126/160325"
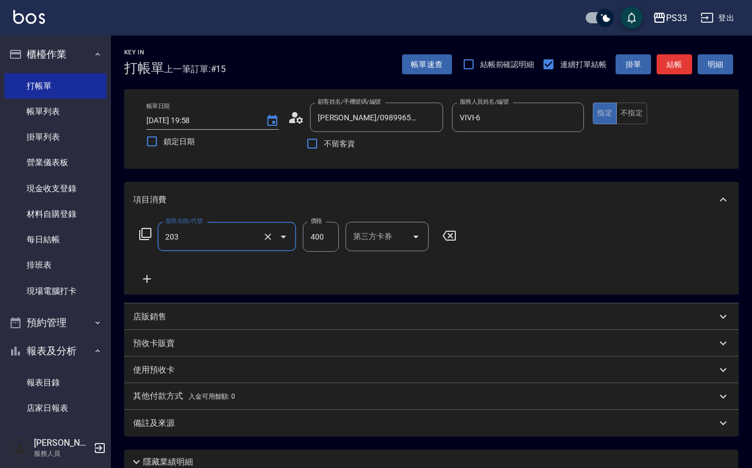
type input "指定單剪(203)"
type input "300"
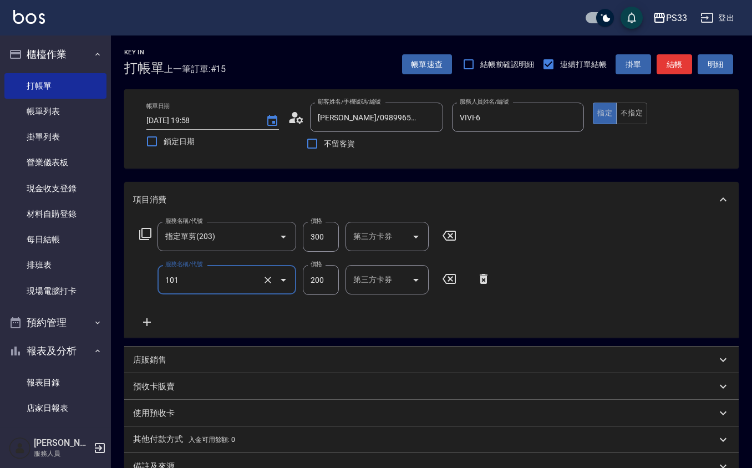
type input "洗髮(101)"
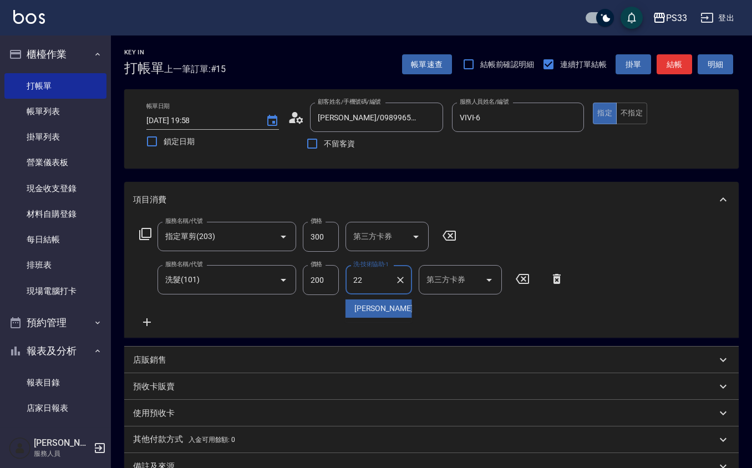
type input "[PERSON_NAME]-22"
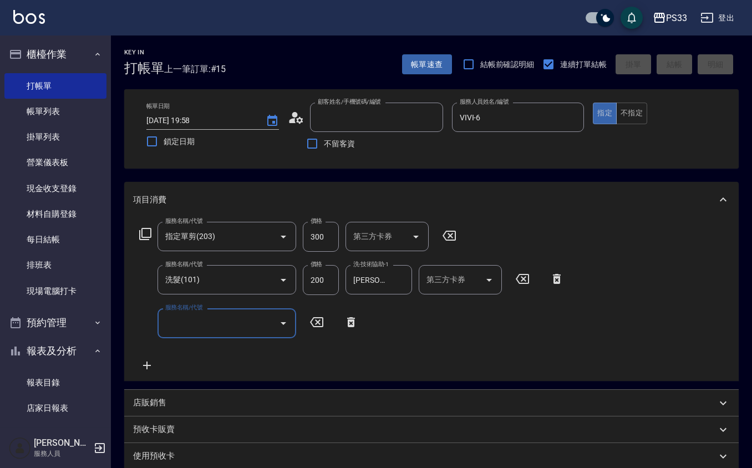
type input "[DATE] 19:59"
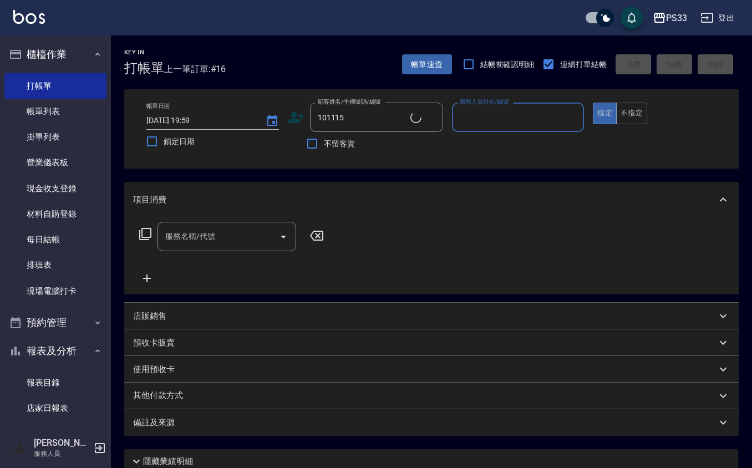
type input "[PERSON_NAME]/0981290268/101115"
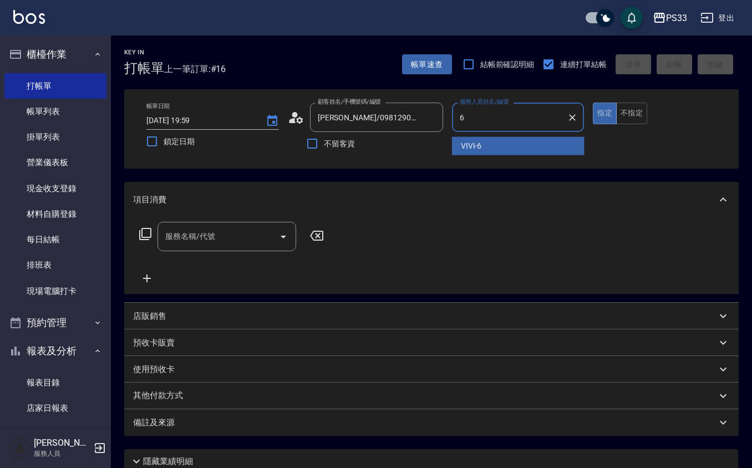
type input "VIVI-6"
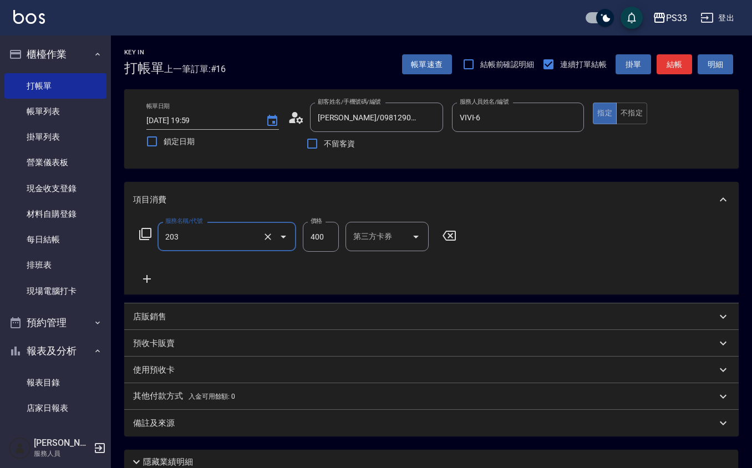
type input "指定單剪(203)"
type input "200"
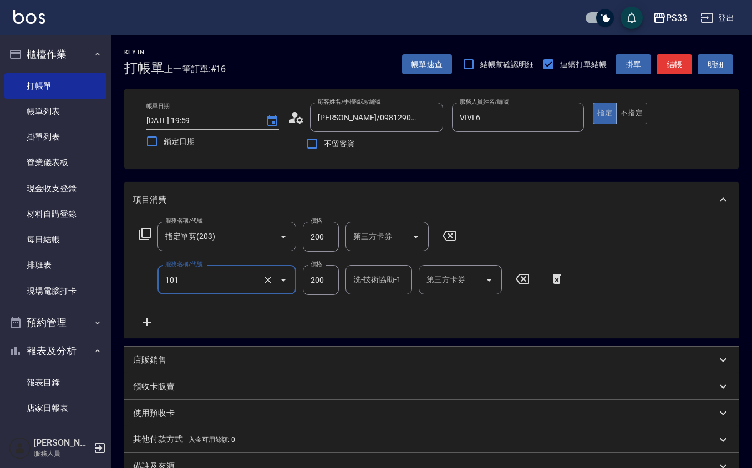
type input "洗髮(101)"
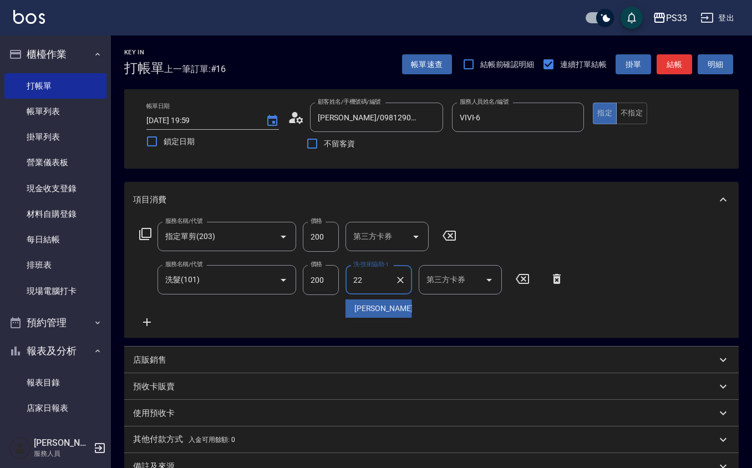
type input "[PERSON_NAME]-22"
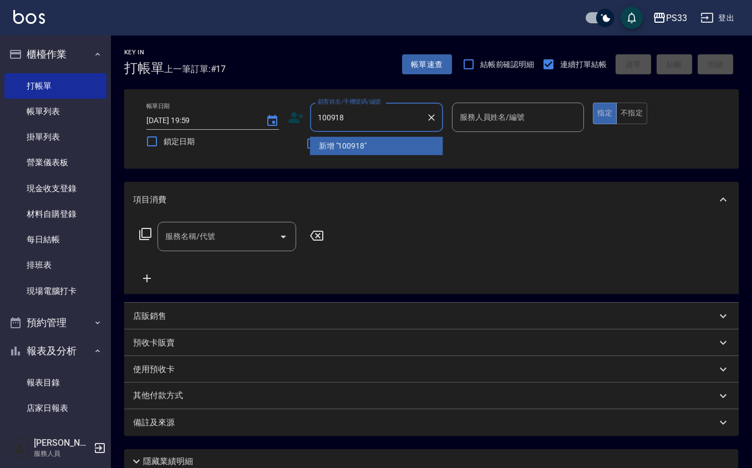
type input "100918"
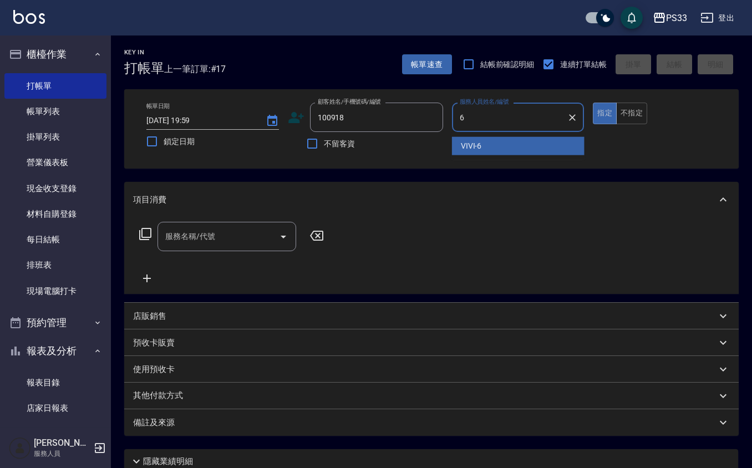
type input "VIVI-6"
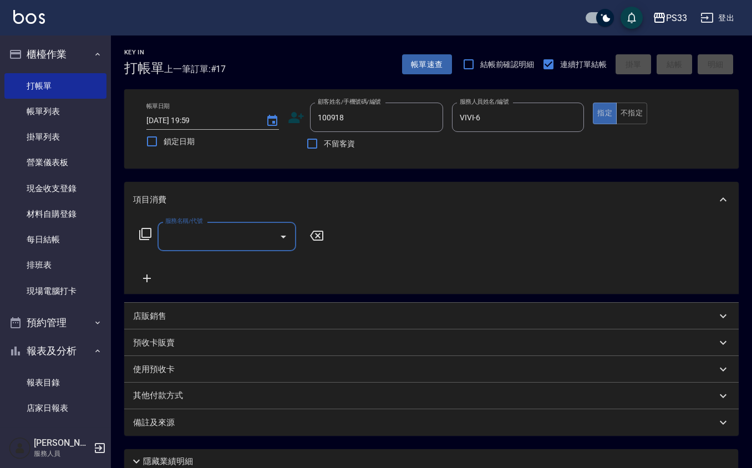
type input "[PERSON_NAME]/0981240918/100918"
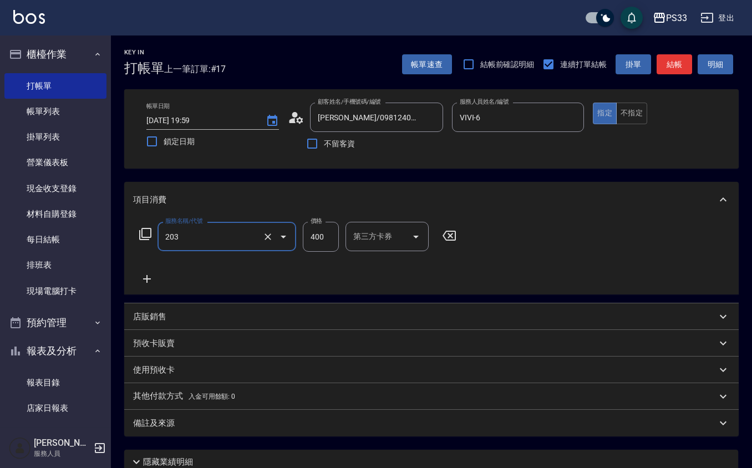
type input "指定單剪(203)"
type input "300"
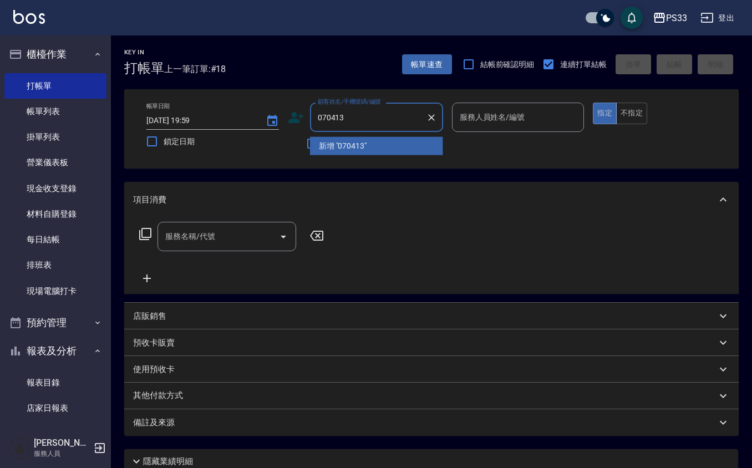
type input "070413"
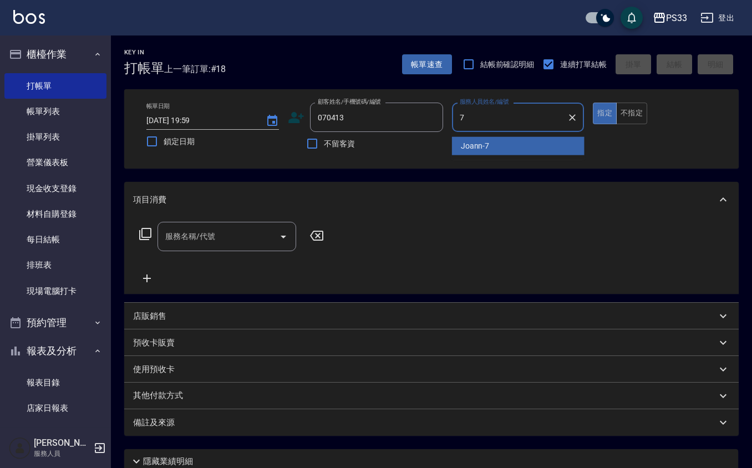
type input "Joann-7"
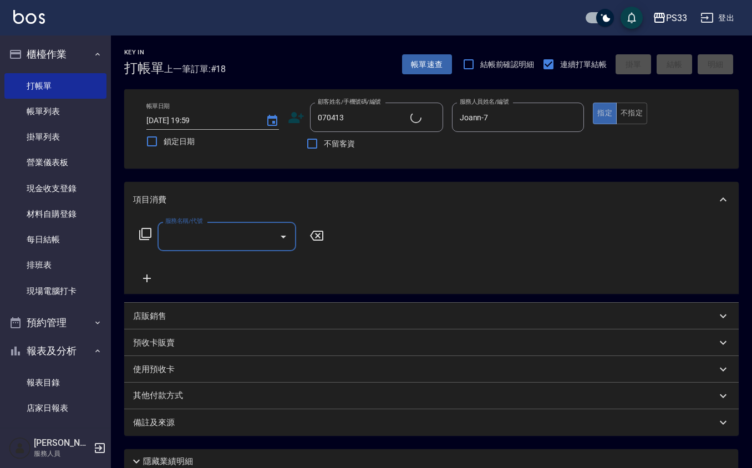
type input "[PERSON_NAME]/0981967659/070413"
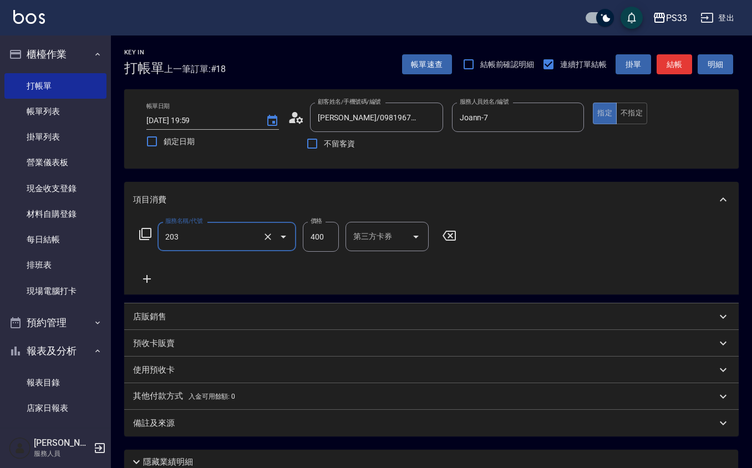
type input "指定單剪(203)"
type input "250"
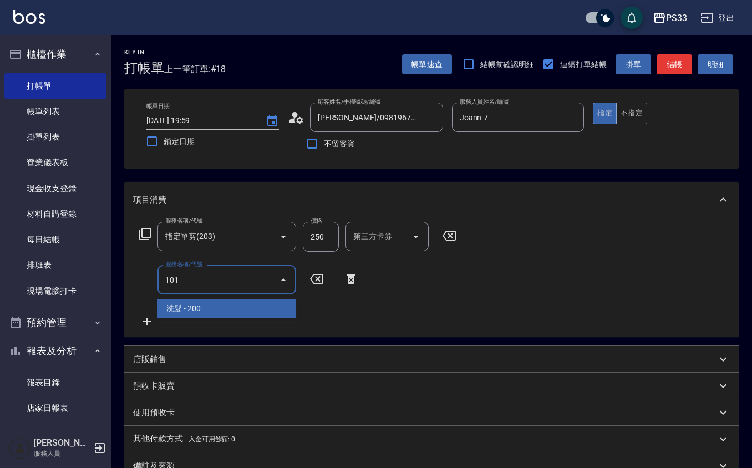
type input "洗髮(101)"
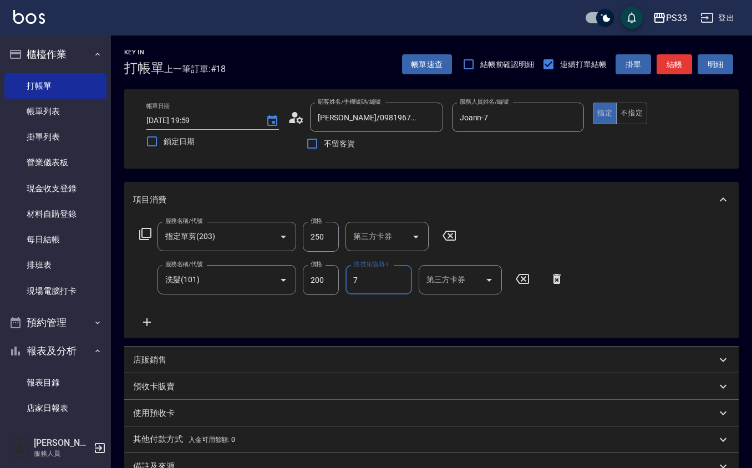
type input "Joann-7"
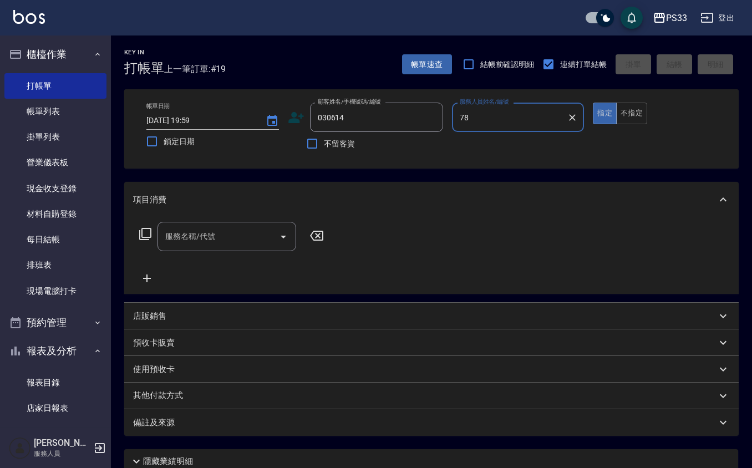
click at [593, 103] on button "指定" at bounding box center [605, 114] width 24 height 22
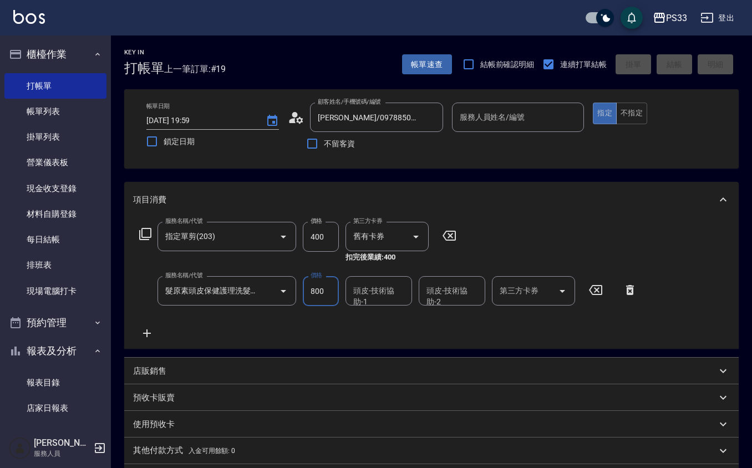
click at [466, 114] on input "服務人員姓名/編號" at bounding box center [518, 117] width 123 height 19
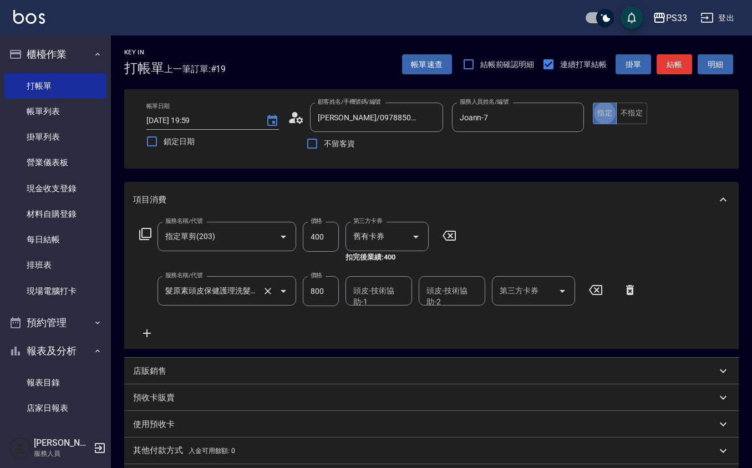
scroll to position [0, 11]
click at [236, 293] on input "髮原素頭皮保健護理洗髮(604)" at bounding box center [211, 290] width 98 height 19
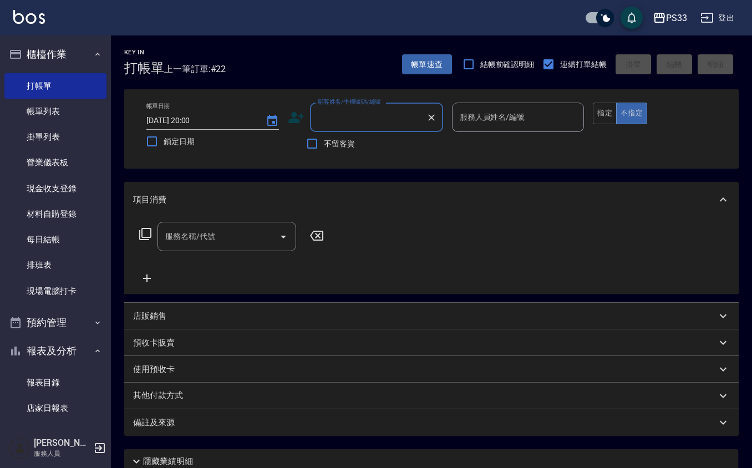
scroll to position [3, 0]
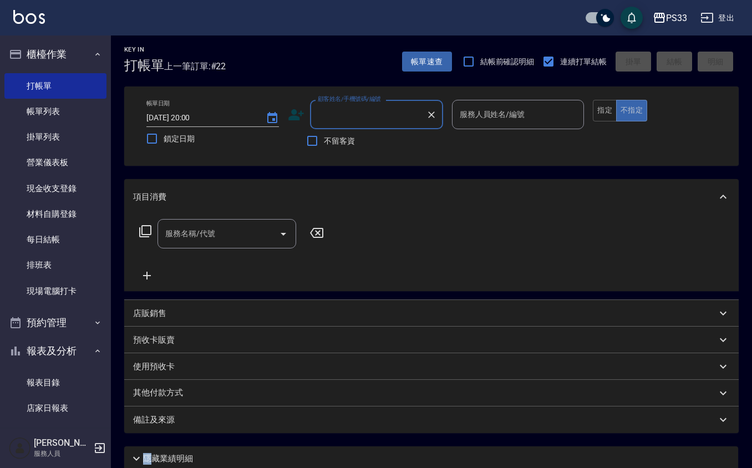
drag, startPoint x: 145, startPoint y: 455, endPoint x: 365, endPoint y: 467, distance: 219.8
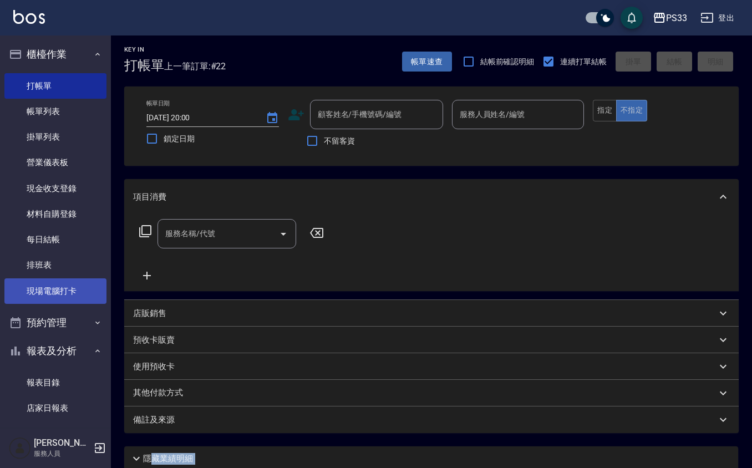
click at [58, 284] on link "現場電腦打卡" at bounding box center [55, 291] width 102 height 26
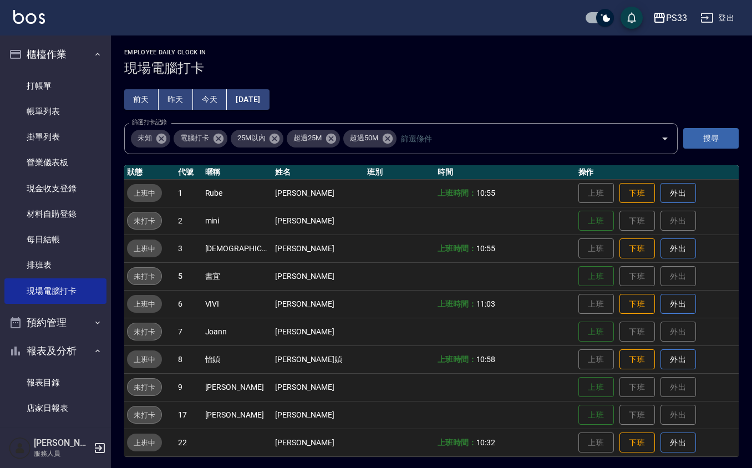
scroll to position [2, 0]
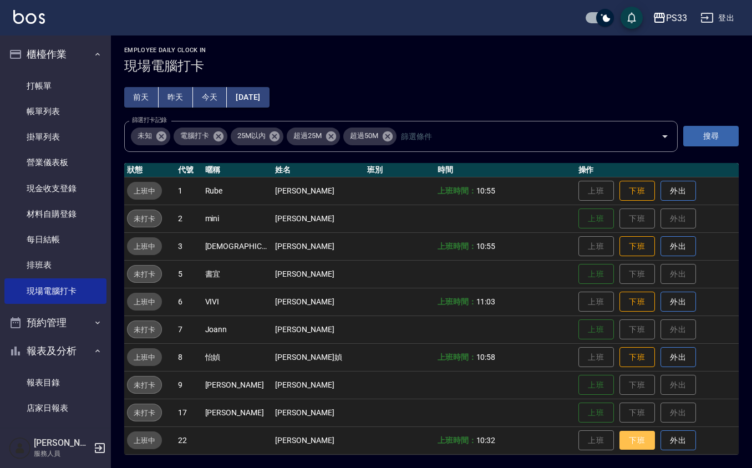
click at [628, 433] on button "下班" at bounding box center [636, 440] width 35 height 19
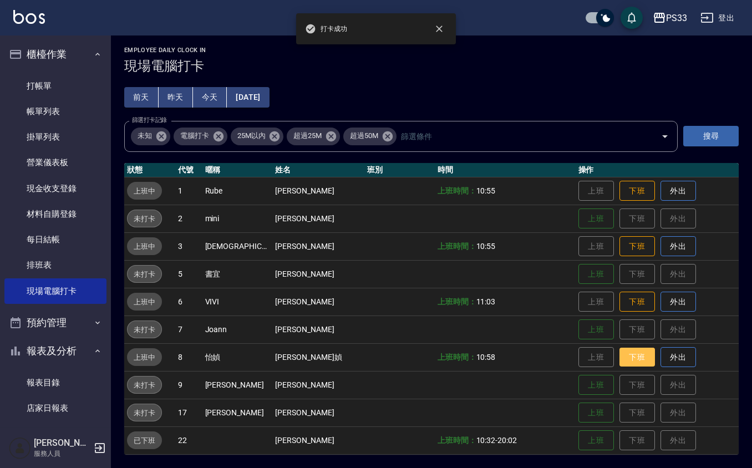
click at [626, 358] on button "下班" at bounding box center [636, 357] width 35 height 19
click at [623, 297] on button "下班" at bounding box center [636, 301] width 35 height 19
click at [630, 238] on button "下班" at bounding box center [636, 246] width 35 height 19
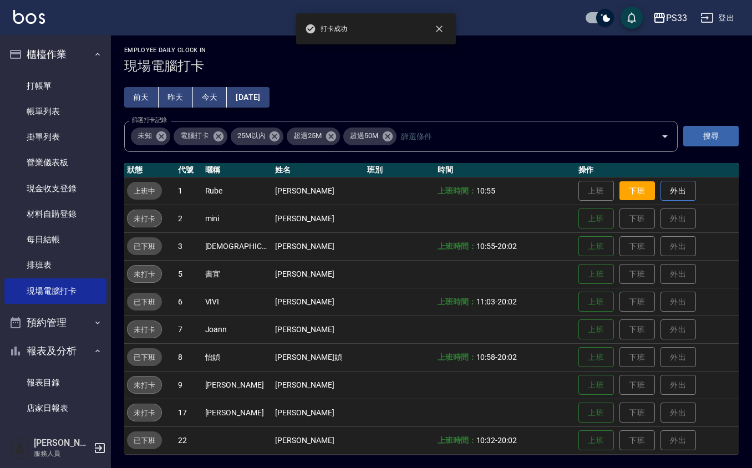
click at [619, 195] on button "下班" at bounding box center [636, 190] width 35 height 19
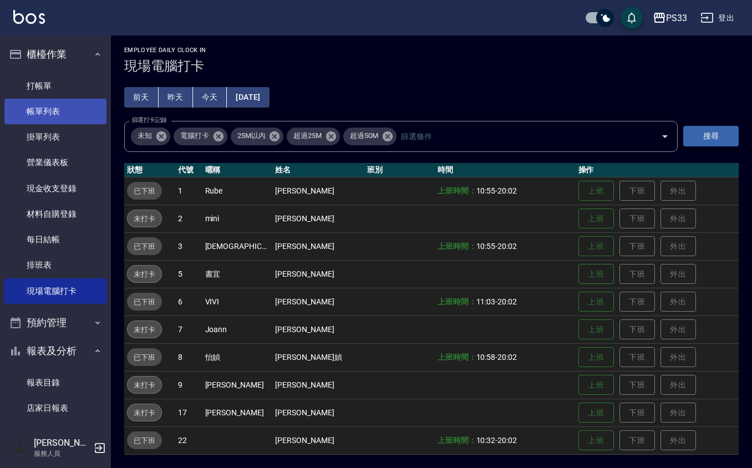
scroll to position [0, 0]
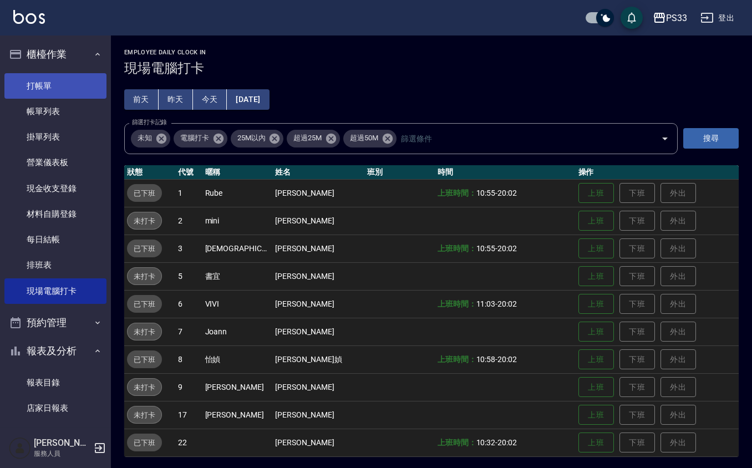
click at [49, 74] on link "打帳單" at bounding box center [55, 86] width 102 height 26
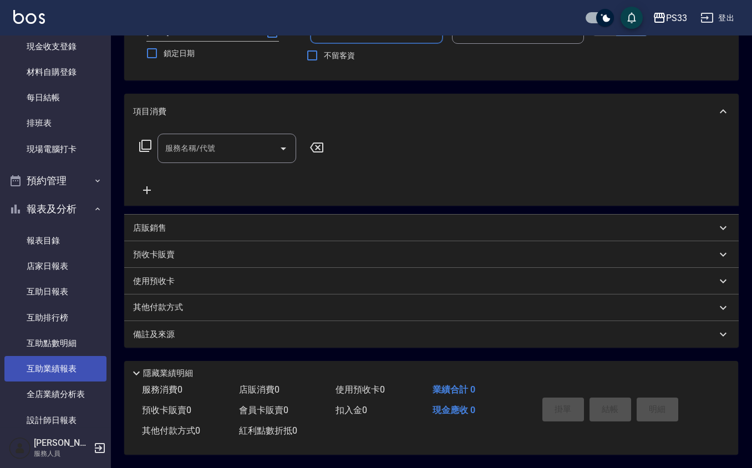
scroll to position [147, 0]
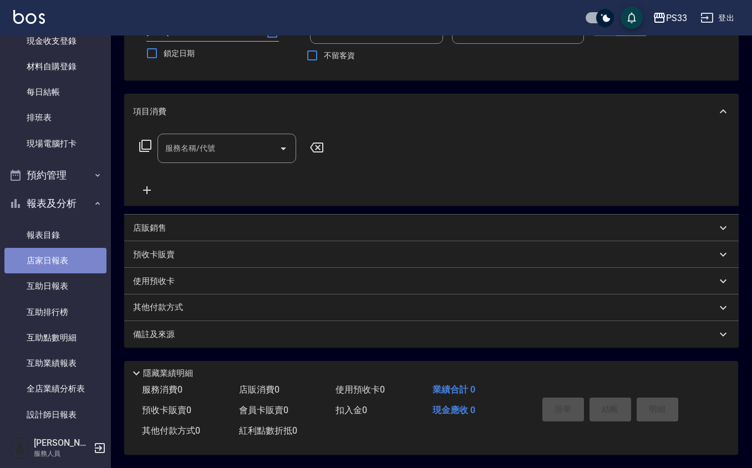
click at [73, 251] on link "店家日報表" at bounding box center [55, 261] width 102 height 26
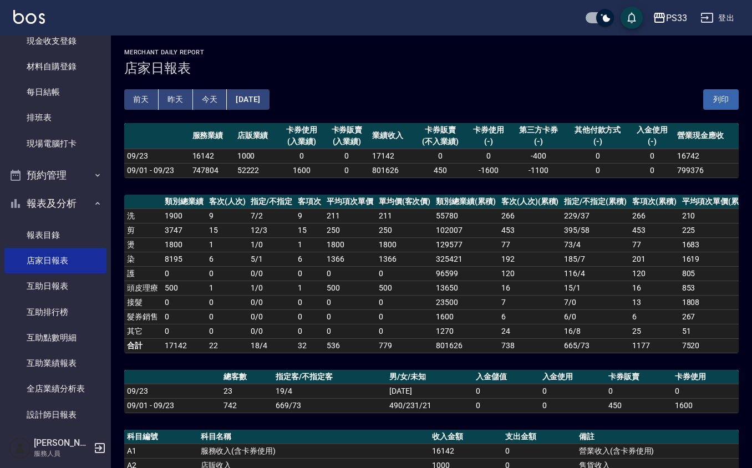
scroll to position [267, 0]
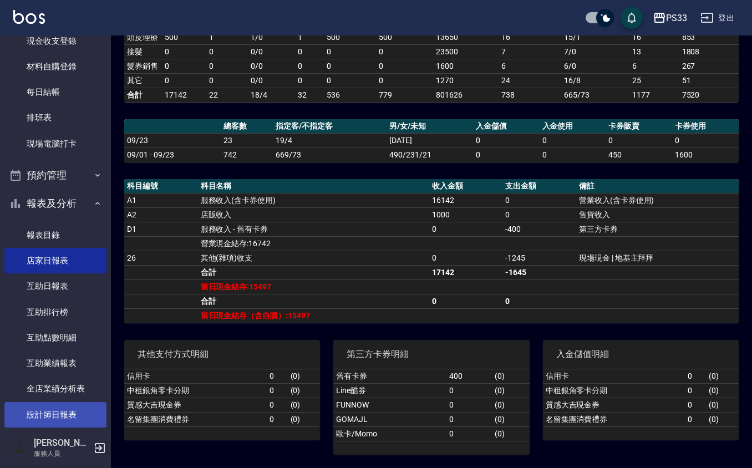
click at [87, 418] on link "設計師日報表" at bounding box center [55, 415] width 102 height 26
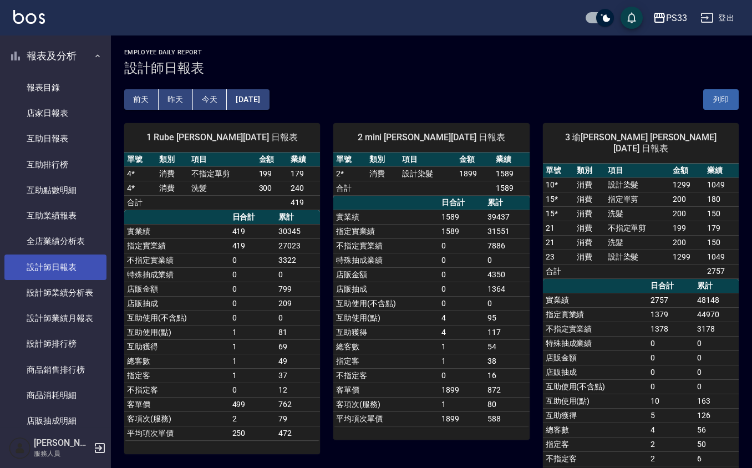
scroll to position [295, 0]
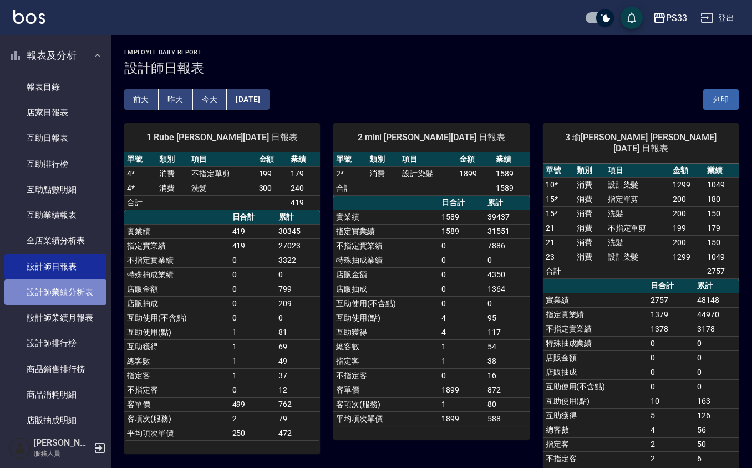
click at [59, 282] on link "設計師業績分析表" at bounding box center [55, 292] width 102 height 26
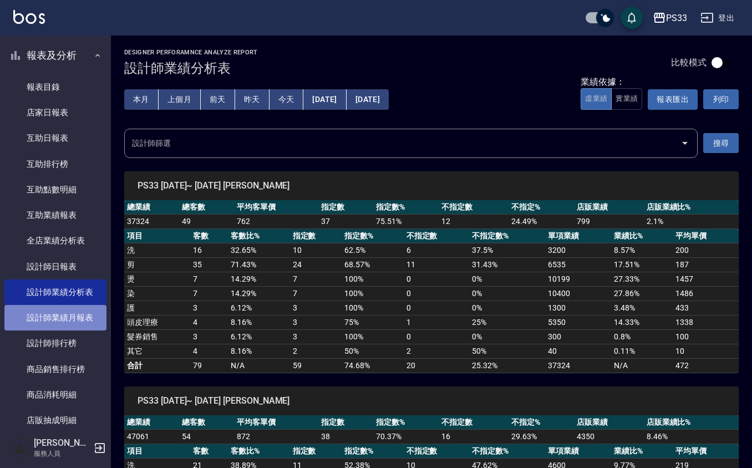
click at [78, 312] on link "設計師業績月報表" at bounding box center [55, 318] width 102 height 26
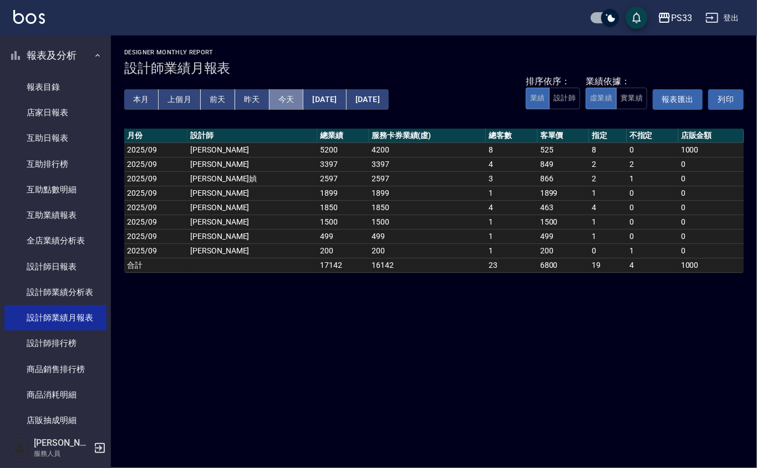
click at [284, 95] on button "今天" at bounding box center [286, 99] width 34 height 21
click at [145, 99] on button "本月" at bounding box center [141, 99] width 34 height 21
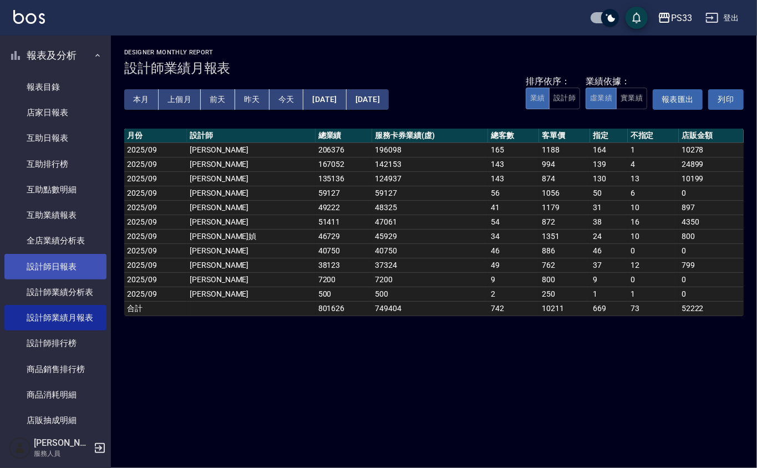
click at [91, 271] on link "設計師日報表" at bounding box center [55, 267] width 102 height 26
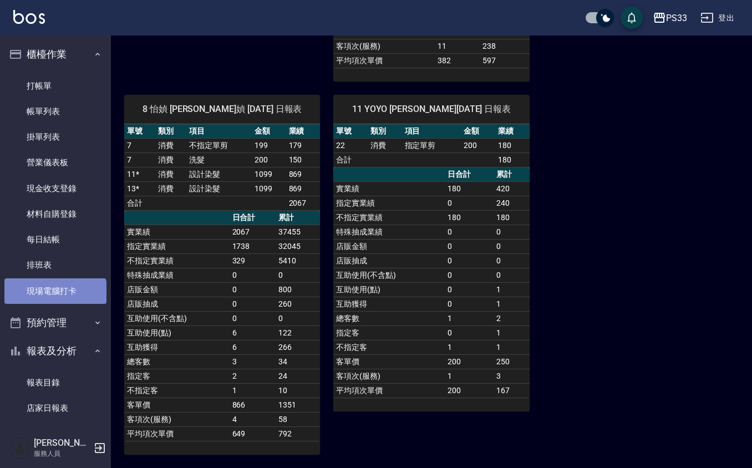
click at [54, 299] on link "現場電腦打卡" at bounding box center [55, 291] width 102 height 26
